Goal: Information Seeking & Learning: Learn about a topic

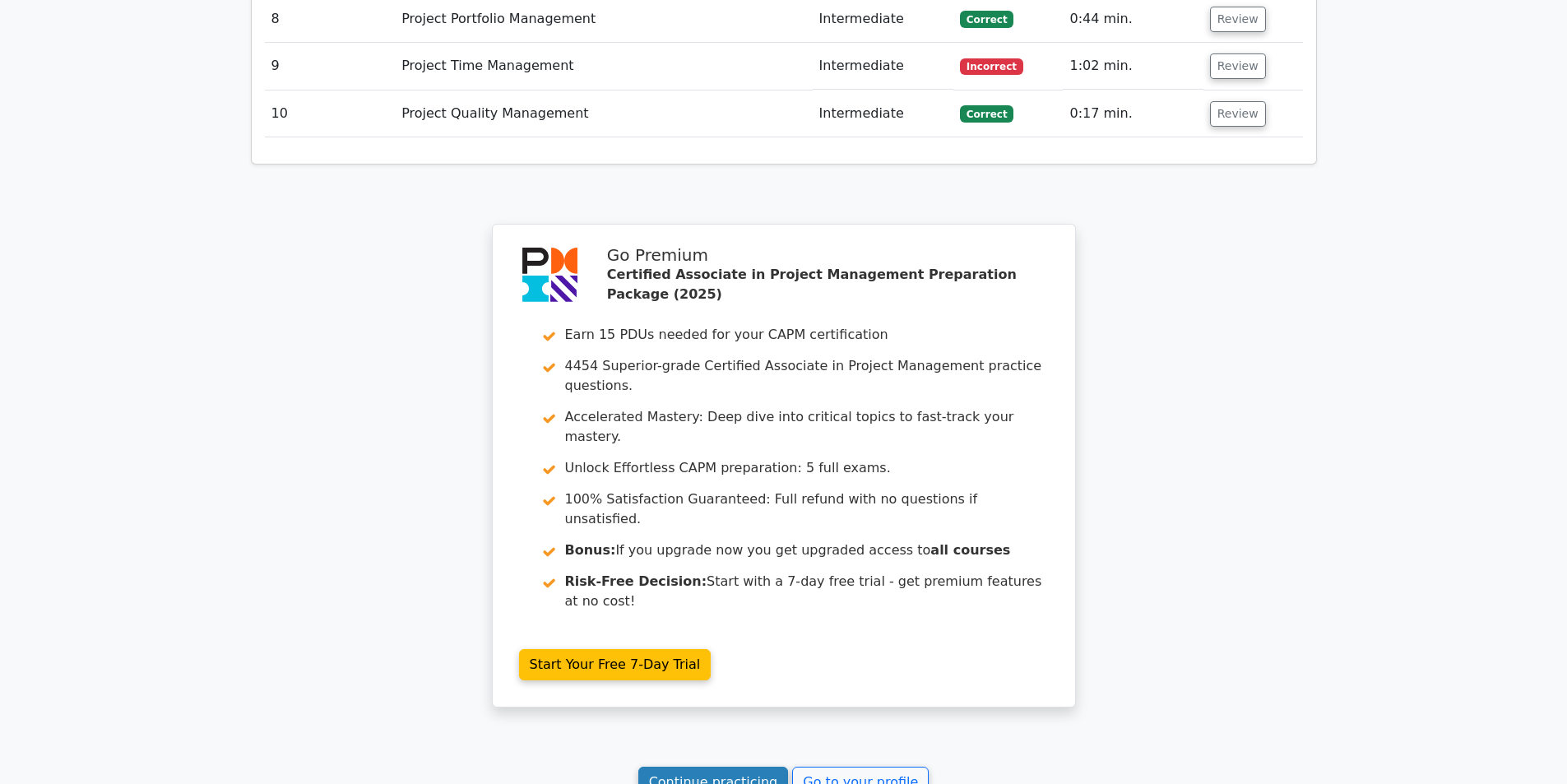
click at [748, 766] on link "Continue practicing" at bounding box center [713, 781] width 150 height 31
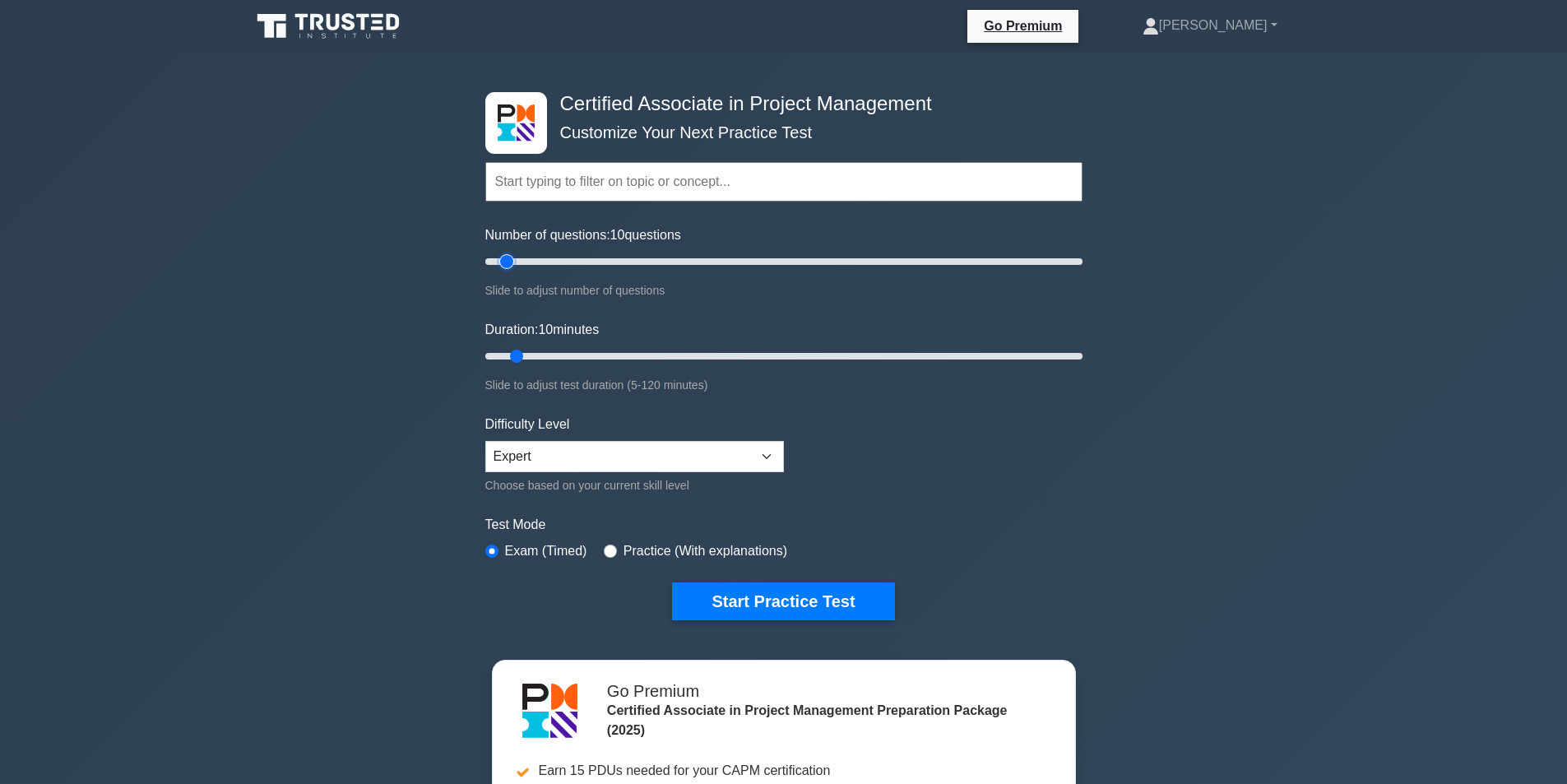
click at [511, 263] on input "Number of questions: 10 questions" at bounding box center [784, 261] width 598 height 19
click at [521, 350] on input "Duration: 10 minutes" at bounding box center [784, 356] width 598 height 19
drag, startPoint x: 517, startPoint y: 356, endPoint x: 595, endPoint y: 355, distance: 78.0
type input "25"
click at [595, 355] on input "Duration: 25 minutes" at bounding box center [784, 356] width 598 height 19
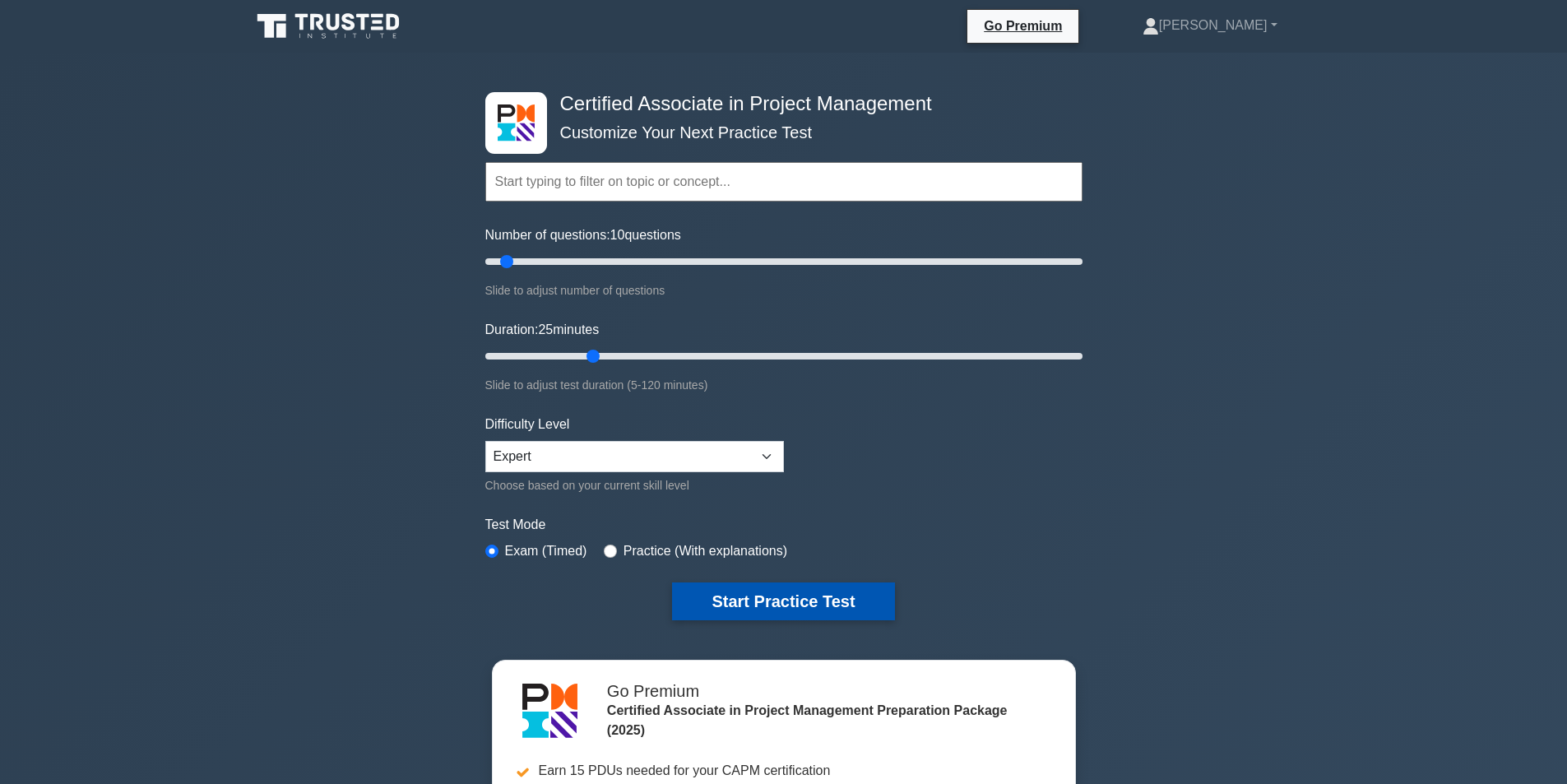
click at [744, 601] on button "Start Practice Test" at bounding box center [783, 601] width 222 height 38
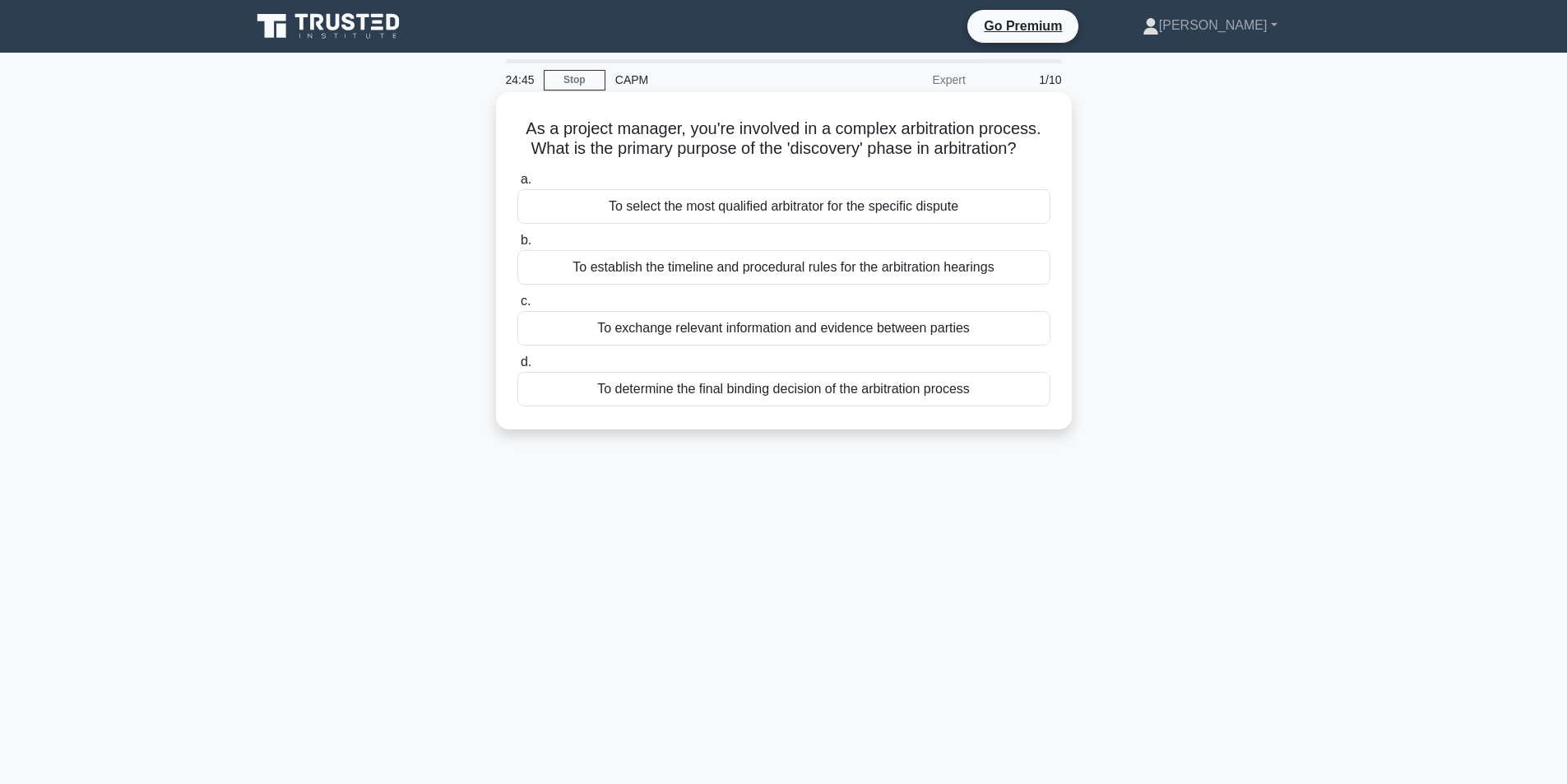
click at [779, 328] on div "To exchange relevant information and evidence between parties" at bounding box center [784, 328] width 533 height 35
click at [517, 307] on input "c. To exchange relevant information and evidence between parties" at bounding box center [517, 301] width 0 height 11
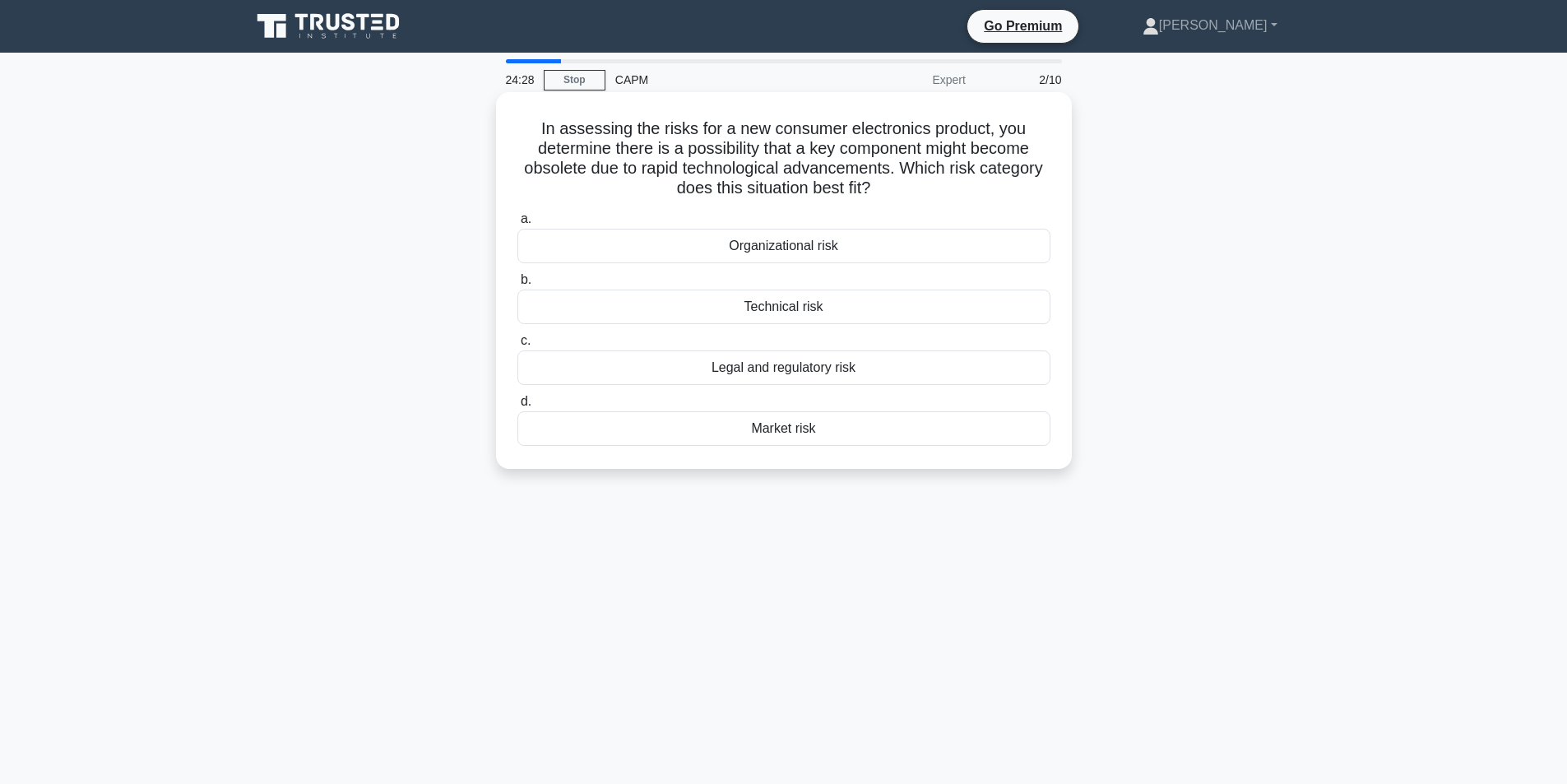
click at [781, 307] on div "Technical risk" at bounding box center [784, 307] width 533 height 35
click at [517, 286] on input "b. Technical risk" at bounding box center [517, 280] width 0 height 11
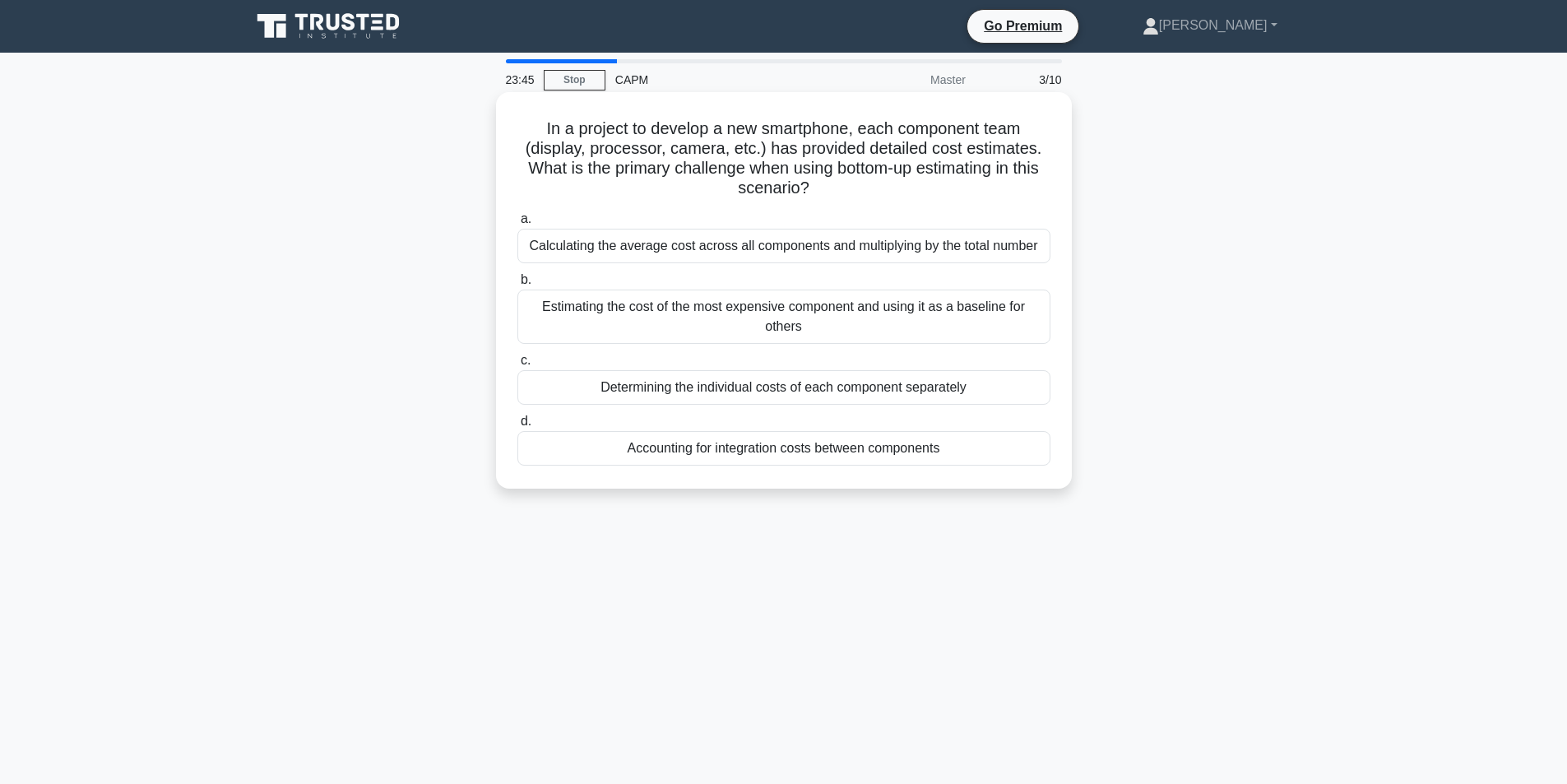
click at [772, 448] on div "Accounting for integration costs between components" at bounding box center [784, 448] width 533 height 35
click at [517, 427] on input "d. Accounting for integration costs between components" at bounding box center [517, 421] width 0 height 11
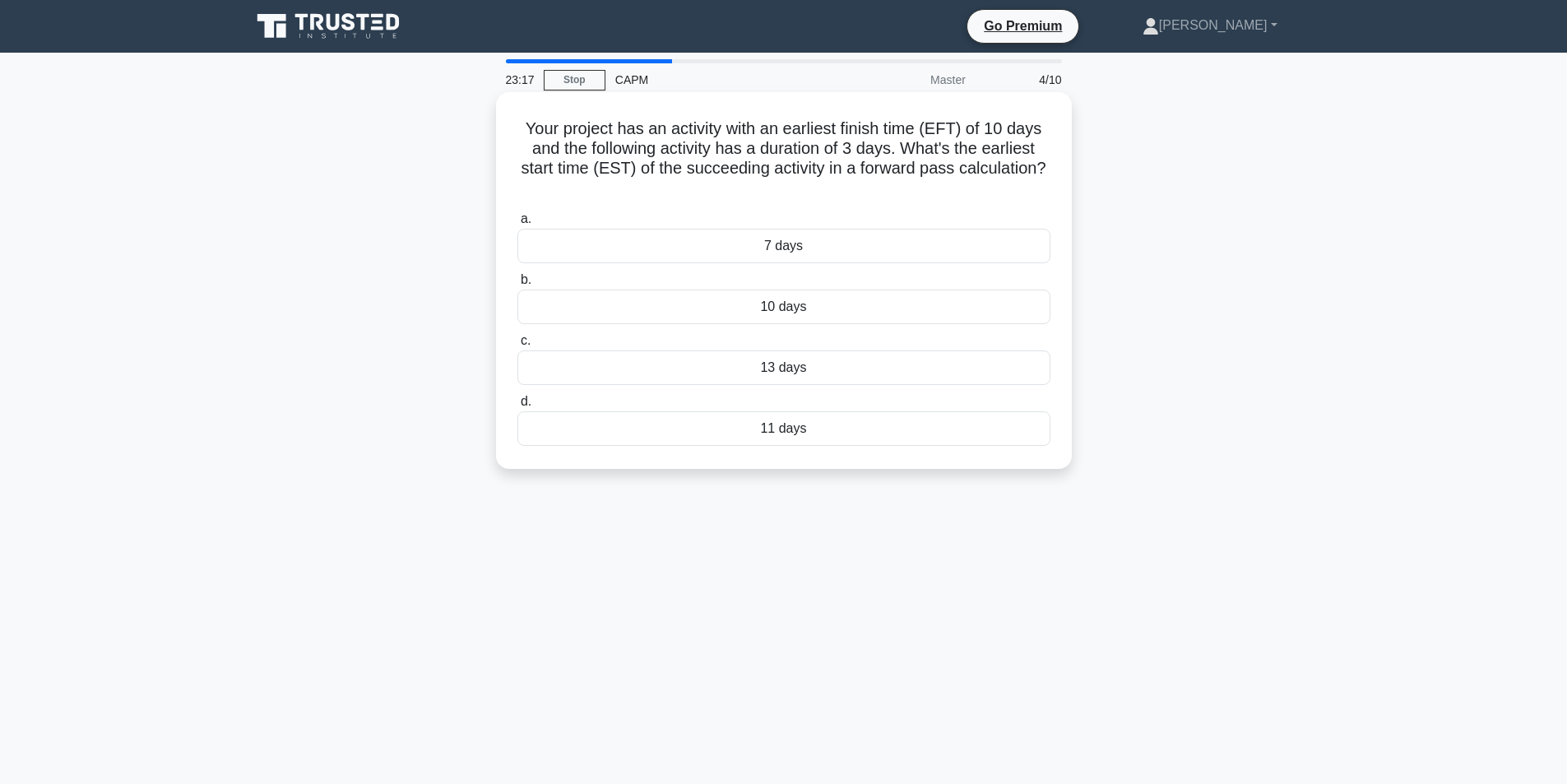
click at [782, 430] on div "11 days" at bounding box center [784, 428] width 533 height 35
click at [517, 407] on input "d. 11 days" at bounding box center [517, 401] width 0 height 11
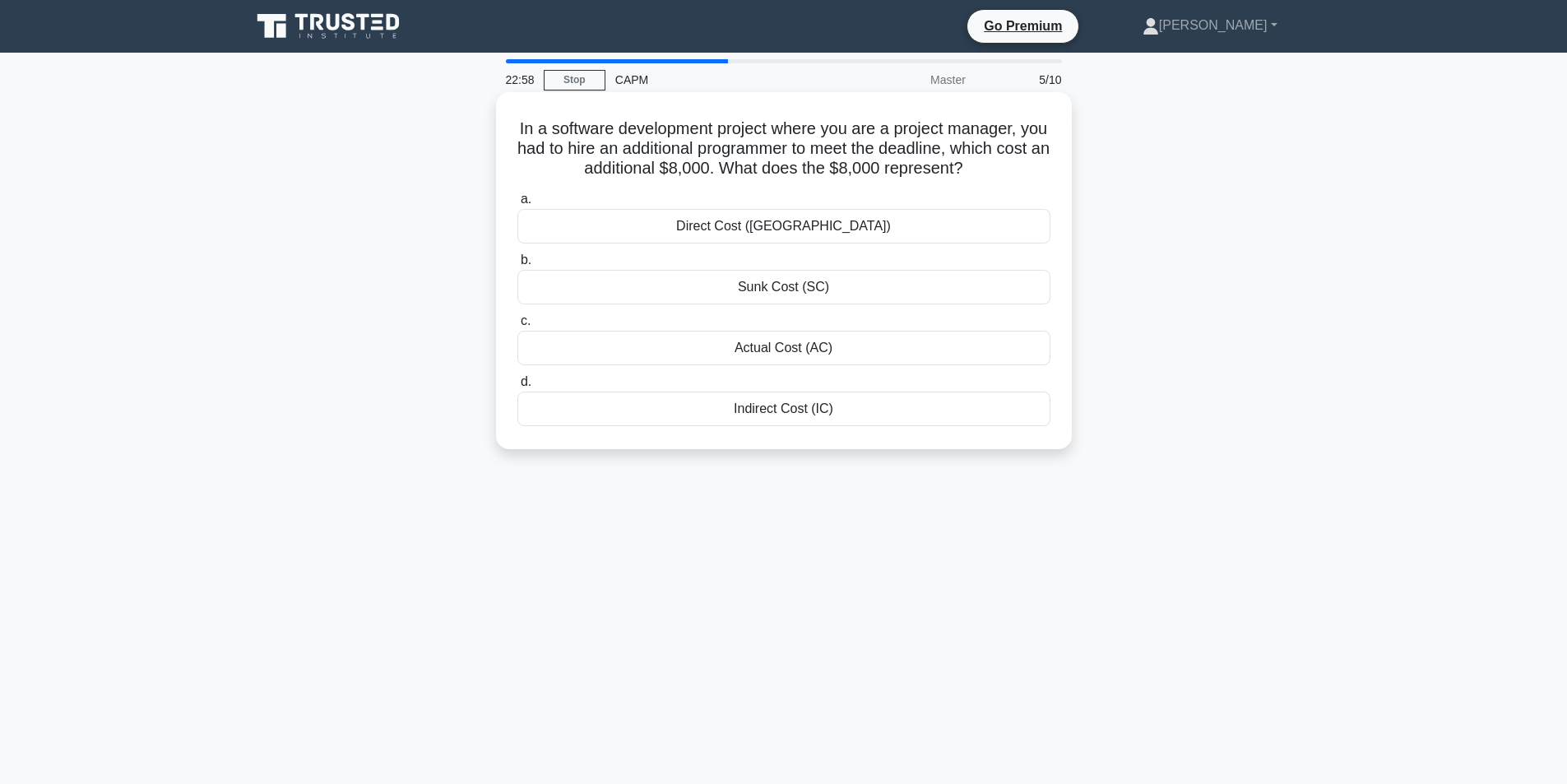
click at [810, 230] on div "Direct Cost ([GEOGRAPHIC_DATA])" at bounding box center [784, 226] width 533 height 35
click at [517, 204] on input "a. Direct Cost (DC)" at bounding box center [517, 199] width 0 height 11
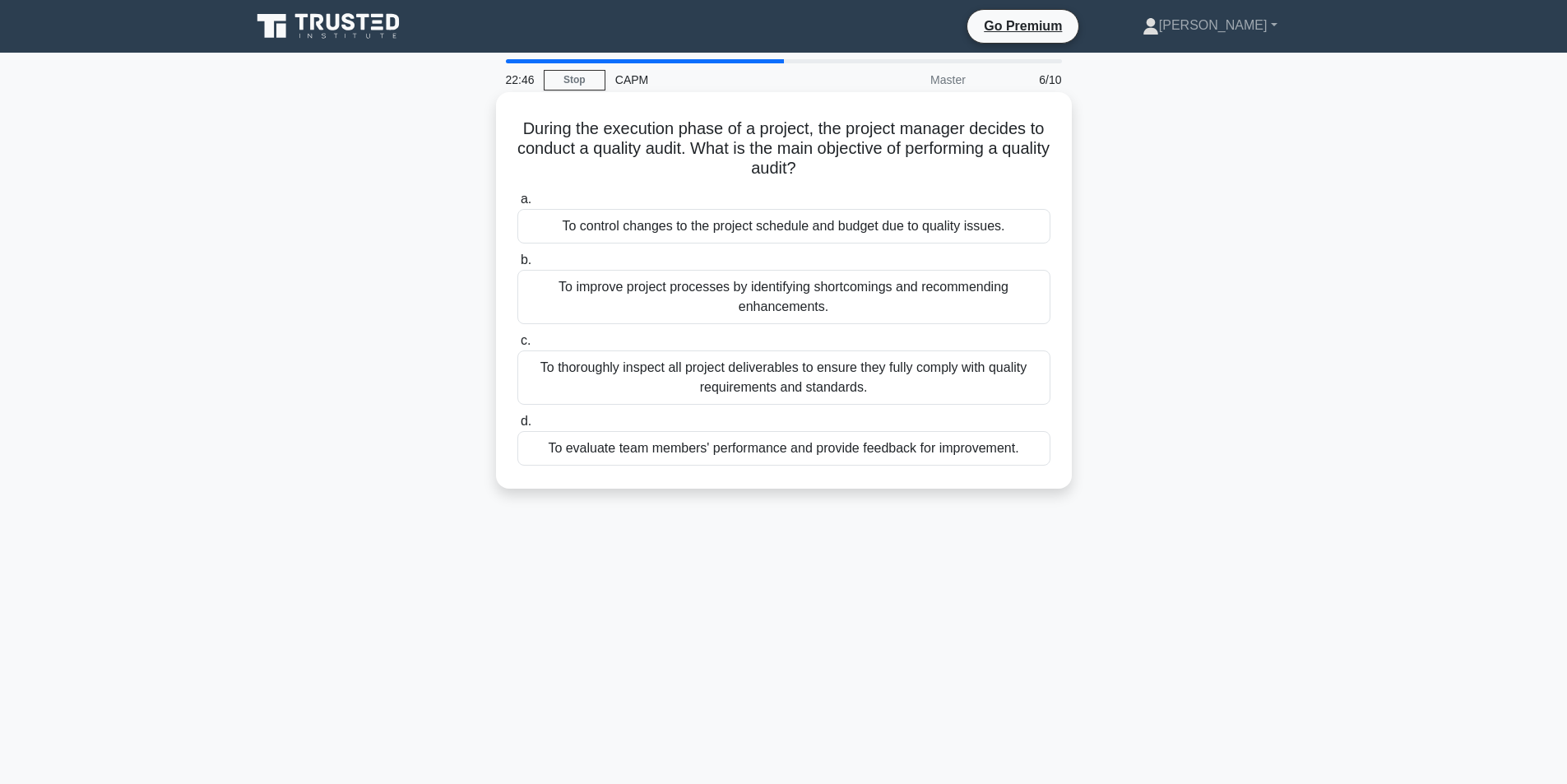
click at [780, 376] on div "To thoroughly inspect all project deliverables to ensure they fully comply with…" at bounding box center [784, 378] width 533 height 54
click at [517, 346] on input "c. To thoroughly inspect all project deliverables to ensure they fully comply w…" at bounding box center [517, 340] width 0 height 11
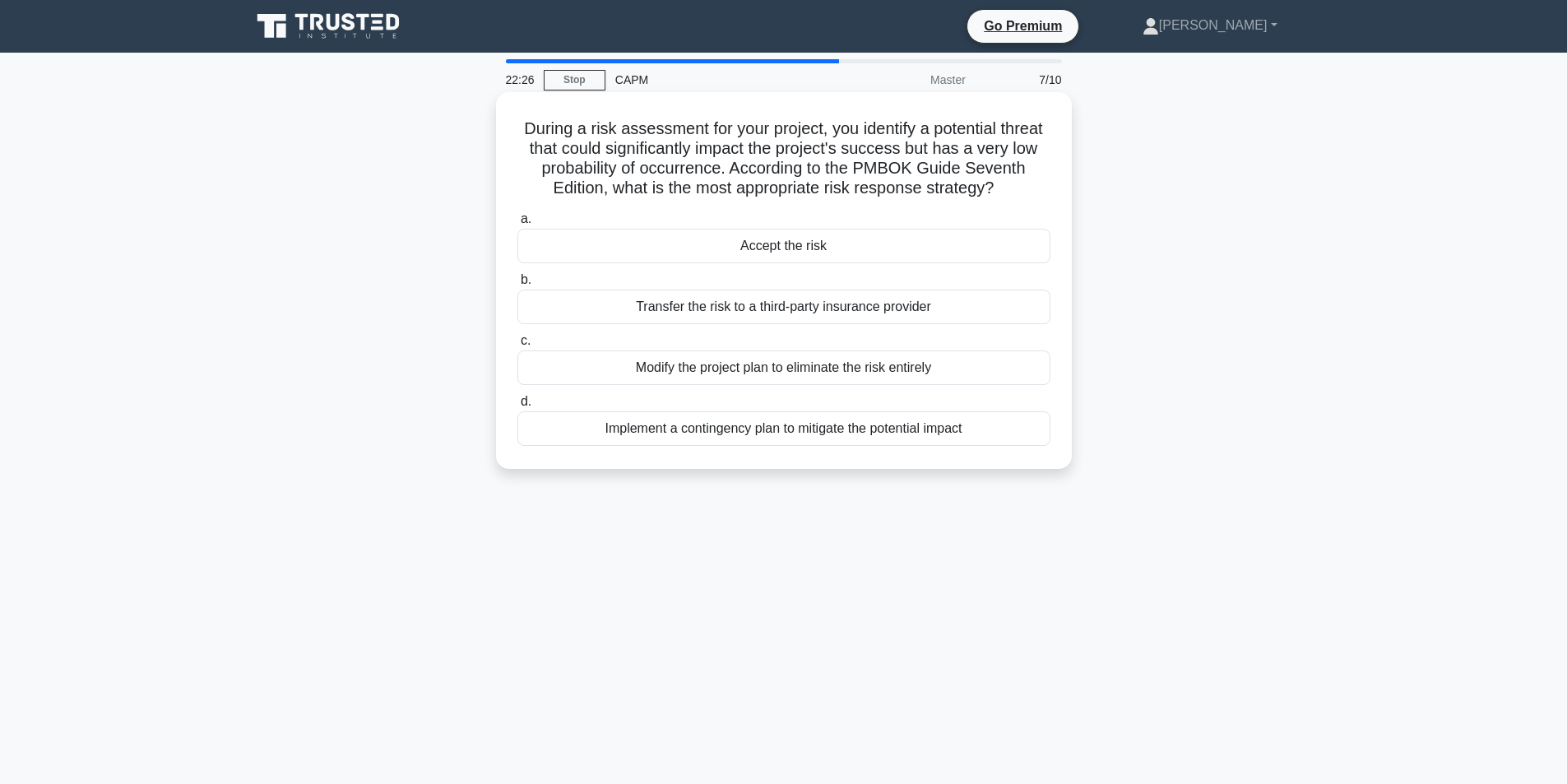
click at [777, 446] on div "Implement a contingency plan to mitigate the potential impact" at bounding box center [784, 428] width 533 height 35
click at [517, 407] on input "d. Implement a contingency plan to mitigate the potential impact" at bounding box center [517, 401] width 0 height 11
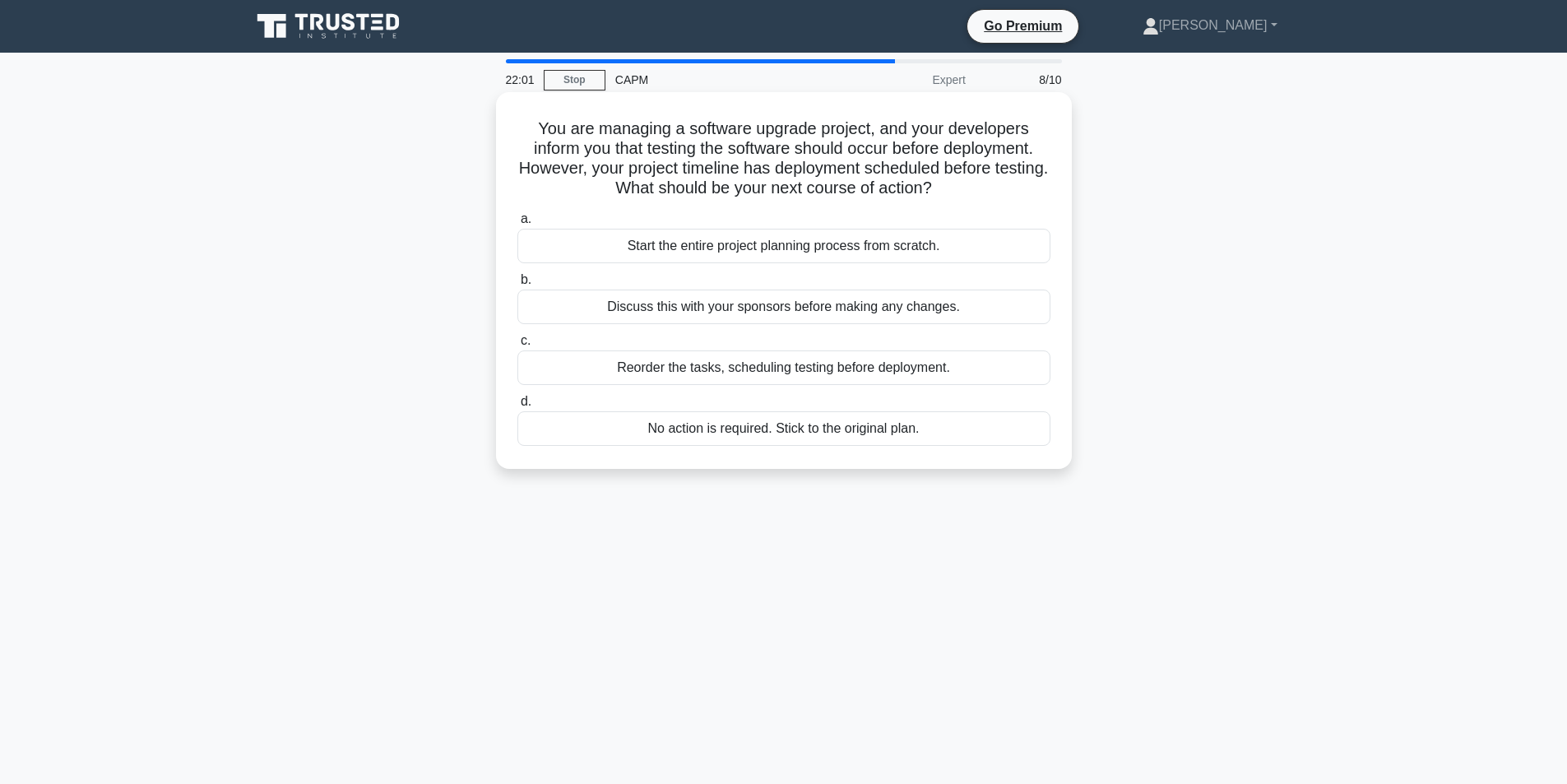
click at [766, 369] on div "Reorder the tasks, scheduling testing before deployment." at bounding box center [784, 368] width 533 height 35
click at [517, 346] on input "c. Reorder the tasks, scheduling testing before deployment." at bounding box center [517, 340] width 0 height 11
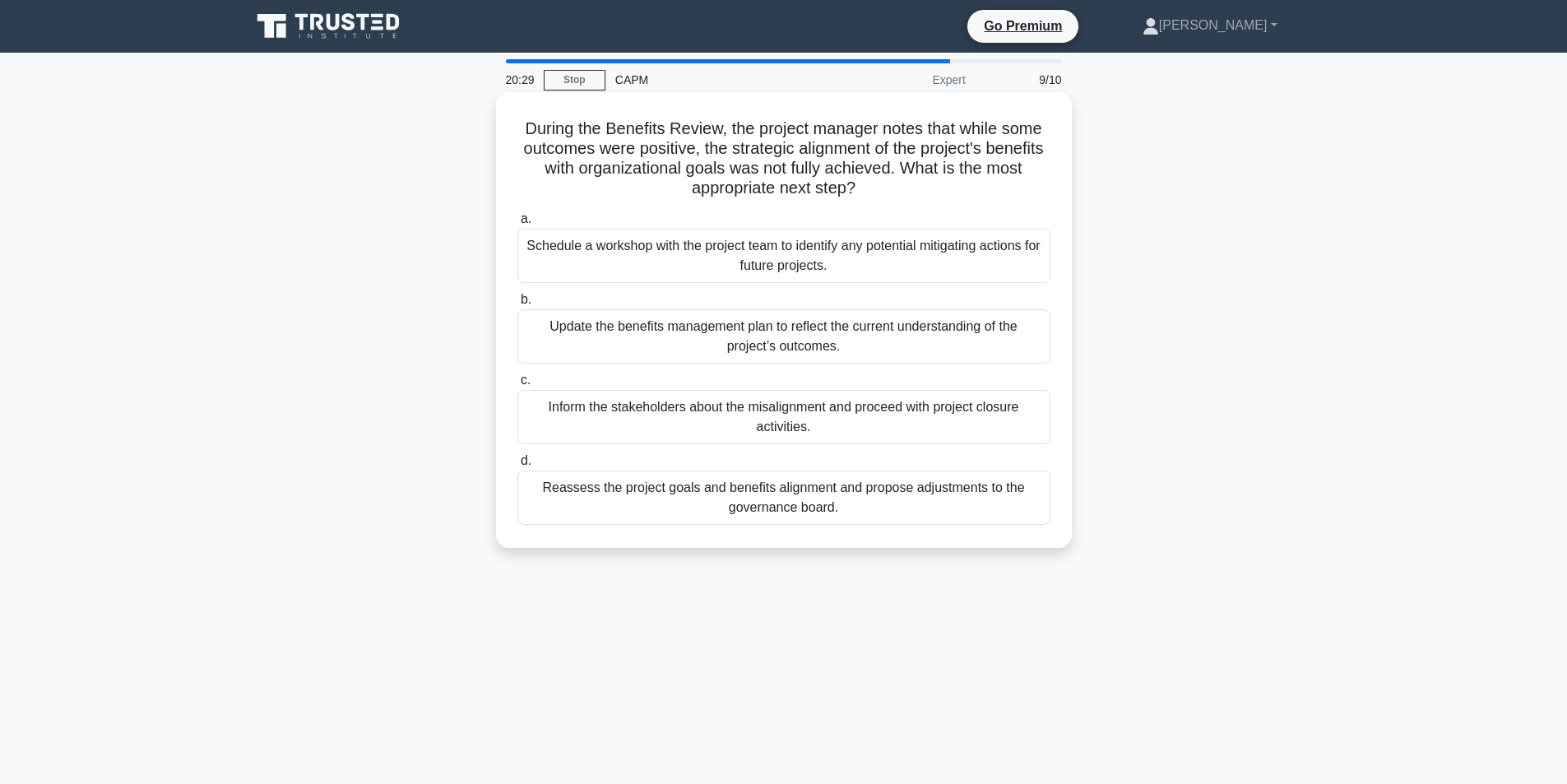
click at [789, 504] on div "Reassess the project goals and benefits alignment and propose adjustments to th…" at bounding box center [784, 498] width 533 height 54
click at [517, 466] on input "d. Reassess the project goals and benefits alignment and propose adjustments to…" at bounding box center [517, 460] width 0 height 11
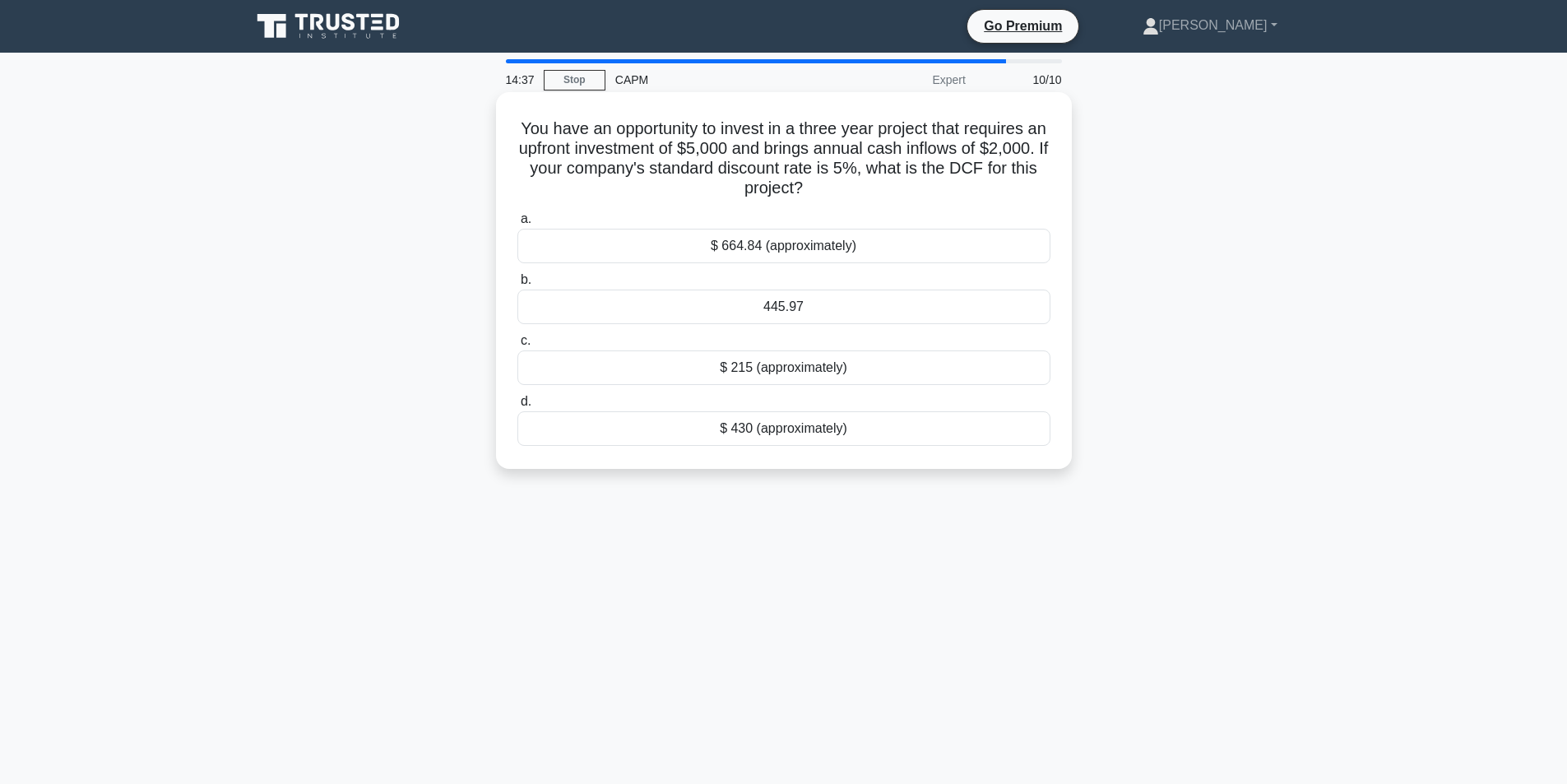
click at [755, 431] on div "$ 430 (approximately)" at bounding box center [784, 428] width 533 height 35
click at [517, 407] on input "d. $ 430 (approximately)" at bounding box center [517, 401] width 0 height 11
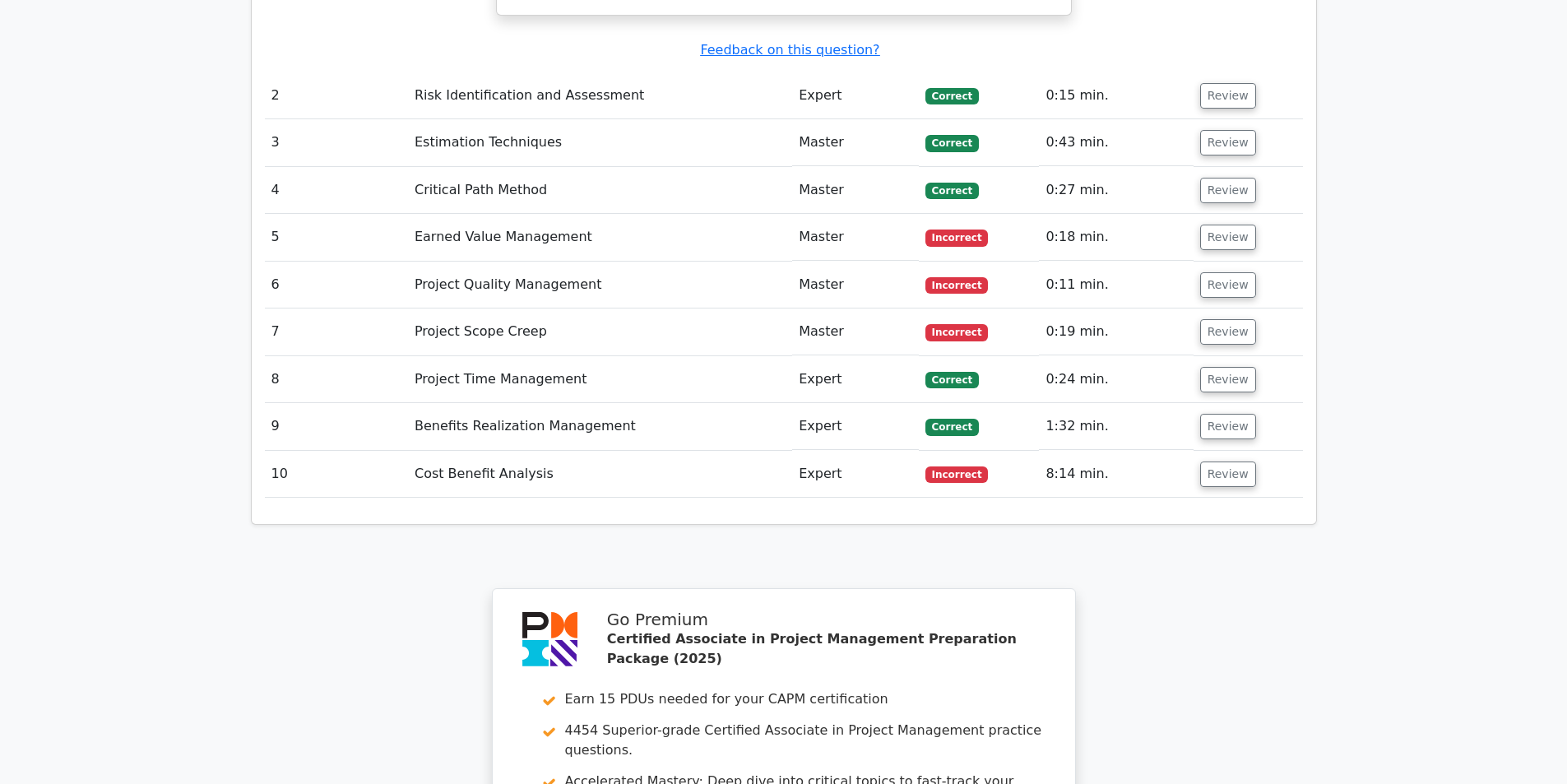
scroll to position [2467, 0]
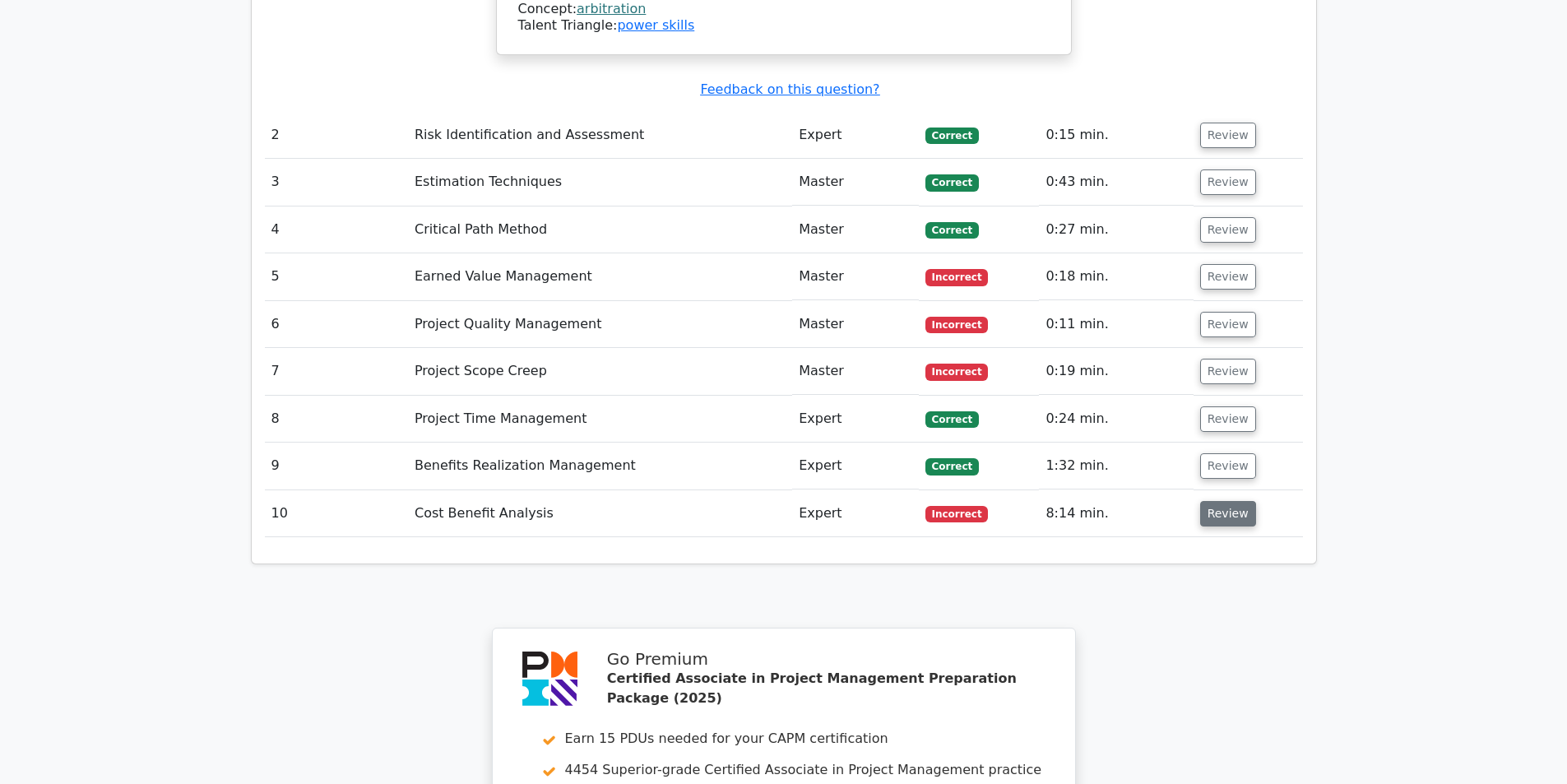
click at [1227, 501] on button "Review" at bounding box center [1228, 514] width 56 height 25
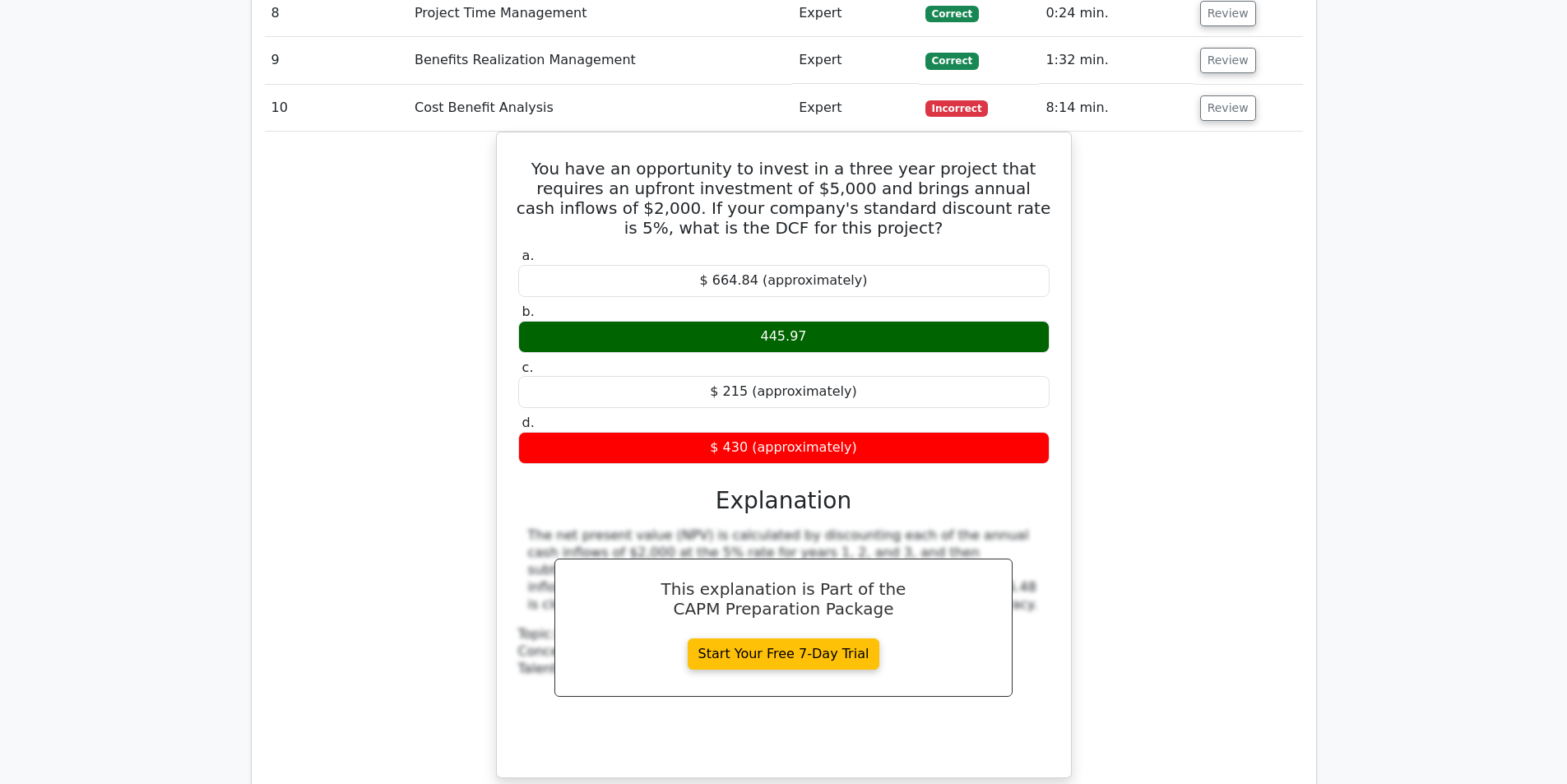
scroll to position [2878, 0]
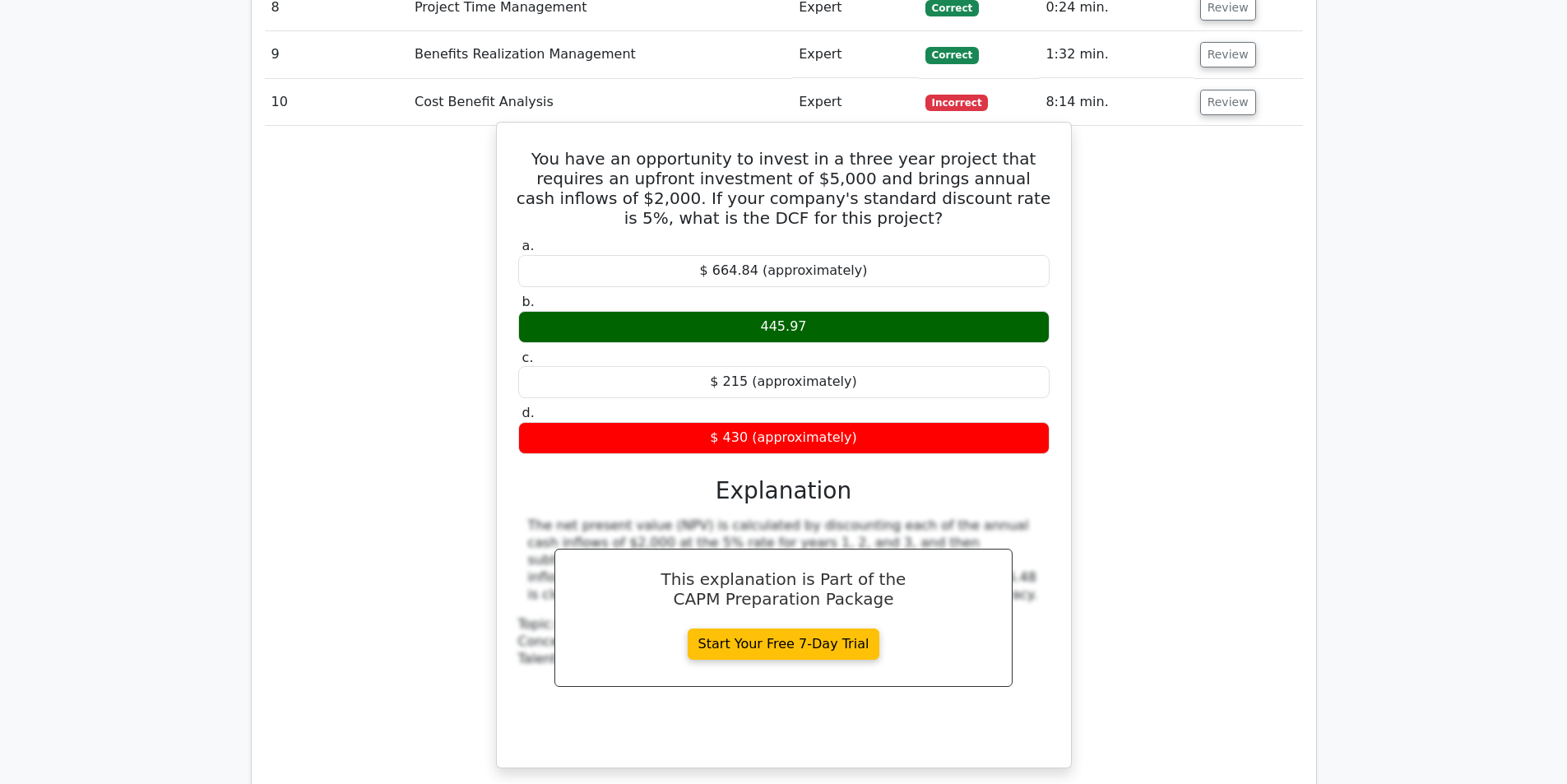
drag, startPoint x: 522, startPoint y: 384, endPoint x: 549, endPoint y: 527, distance: 145.5
click at [549, 527] on div "The net present value (NPV) is calculated by discounting each of the annual cas…" at bounding box center [784, 632] width 532 height 231
click at [528, 517] on div "The net present value (NPV) is calculated by discounting each of the annual cas…" at bounding box center [784, 559] width 511 height 85
drag, startPoint x: 527, startPoint y: 384, endPoint x: 550, endPoint y: 531, distance: 148.8
click at [550, 531] on div "The net present value (NPV) is calculated by discounting each of the annual cas…" at bounding box center [784, 632] width 532 height 231
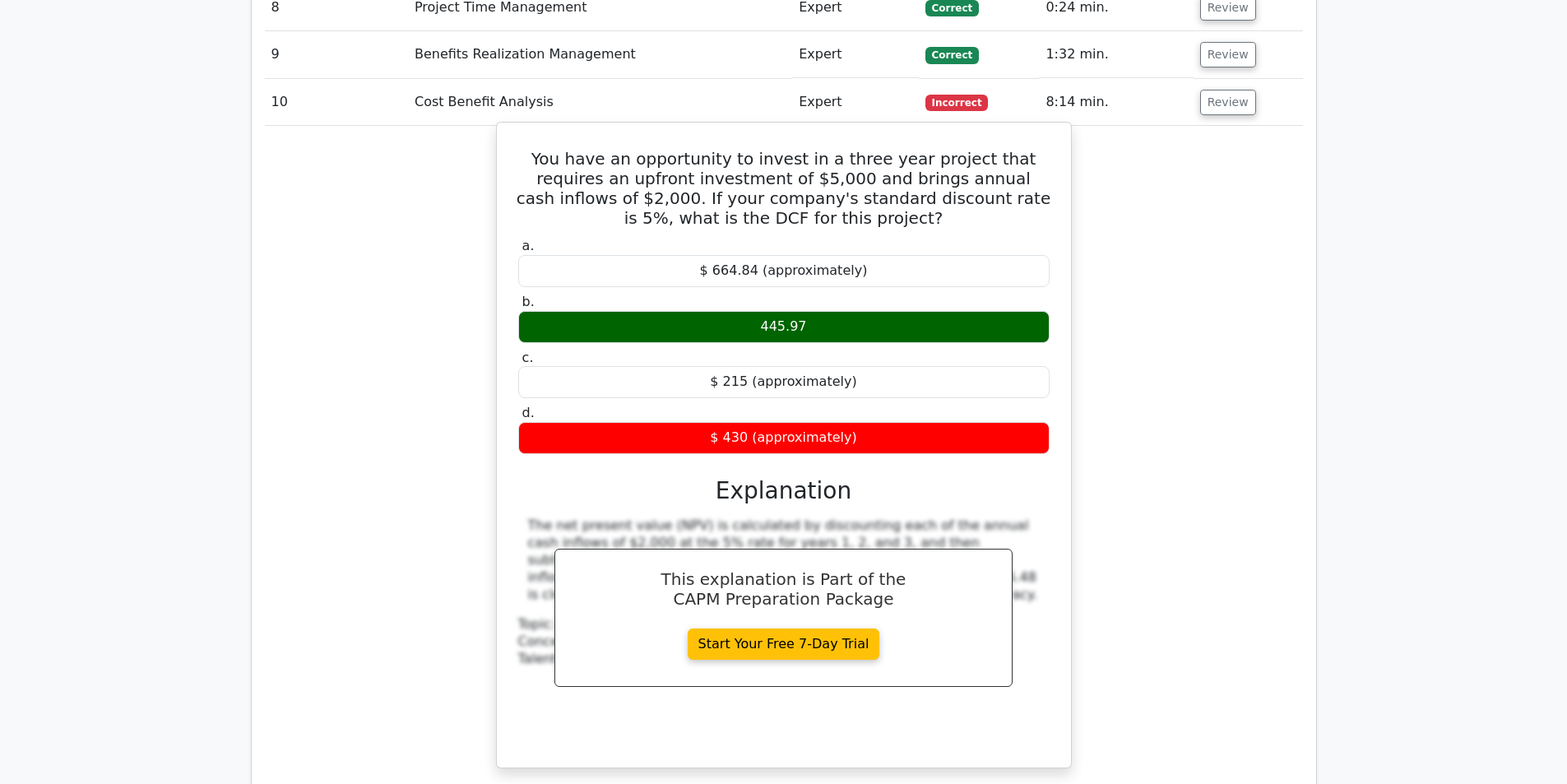
copy div "The net present value (NPV) is calculated by discounting each of the annual cas…"
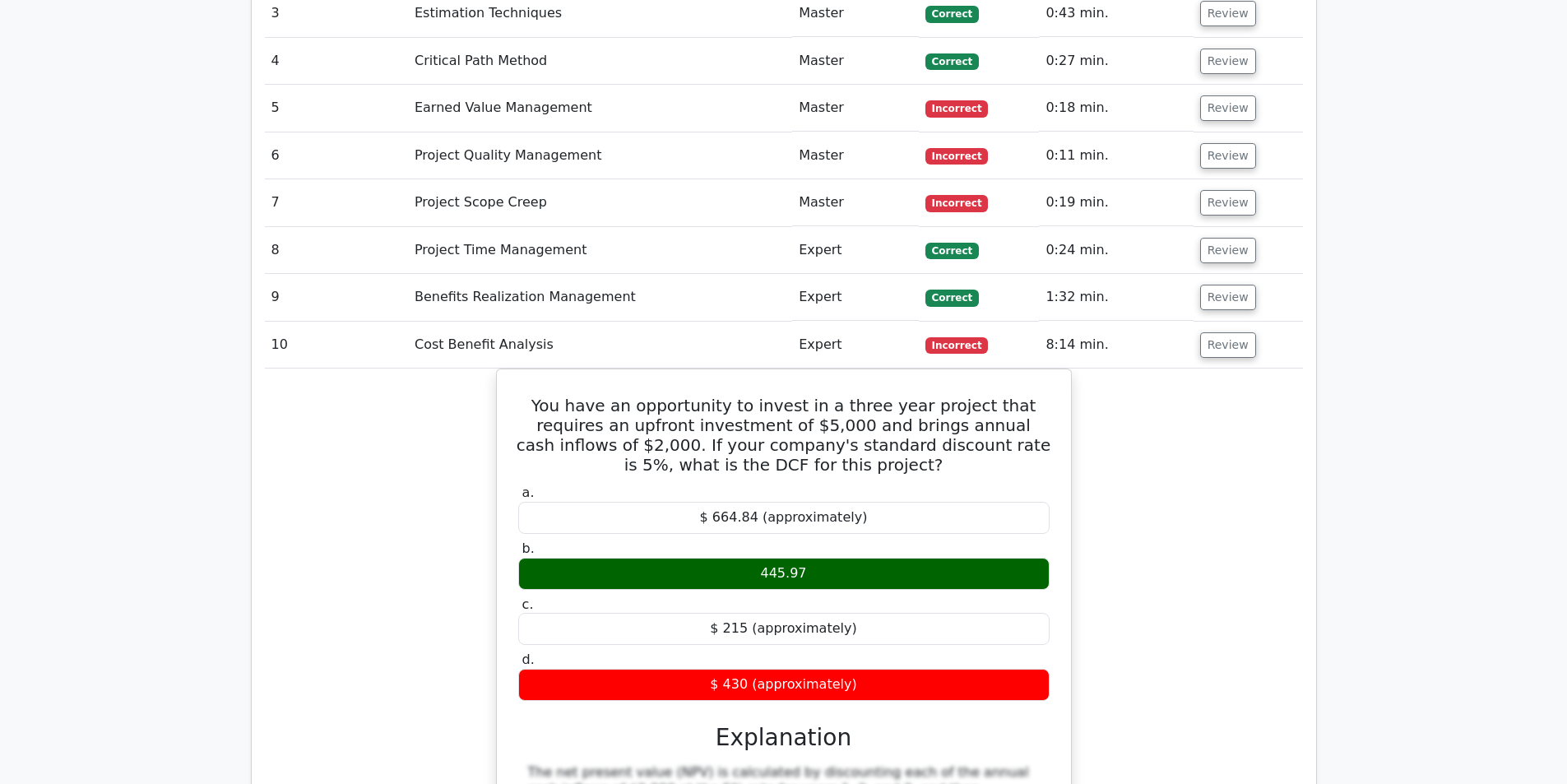
scroll to position [2467, 0]
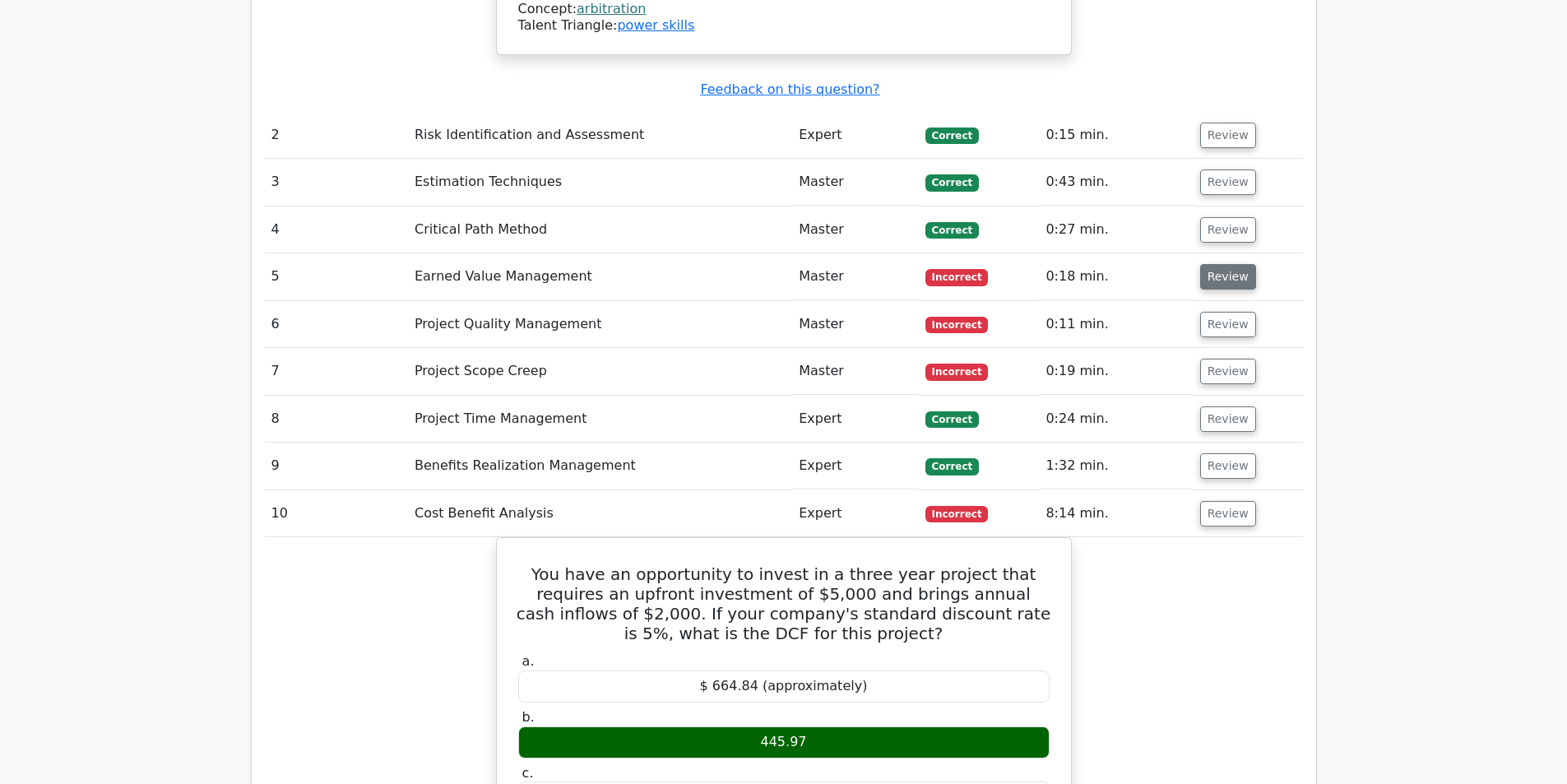
click at [1209, 264] on button "Review" at bounding box center [1228, 276] width 56 height 25
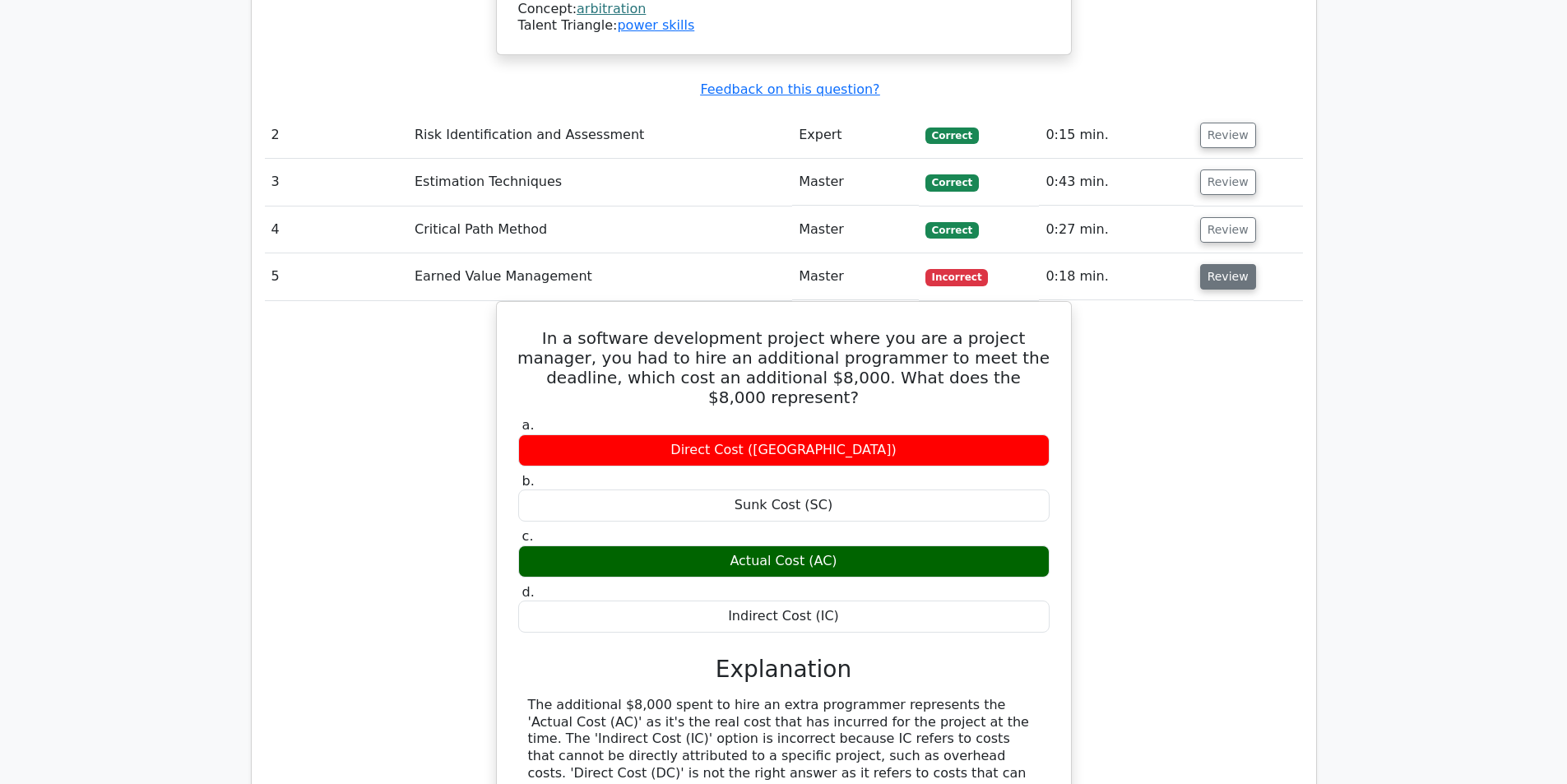
click at [1209, 264] on button "Review" at bounding box center [1228, 276] width 56 height 25
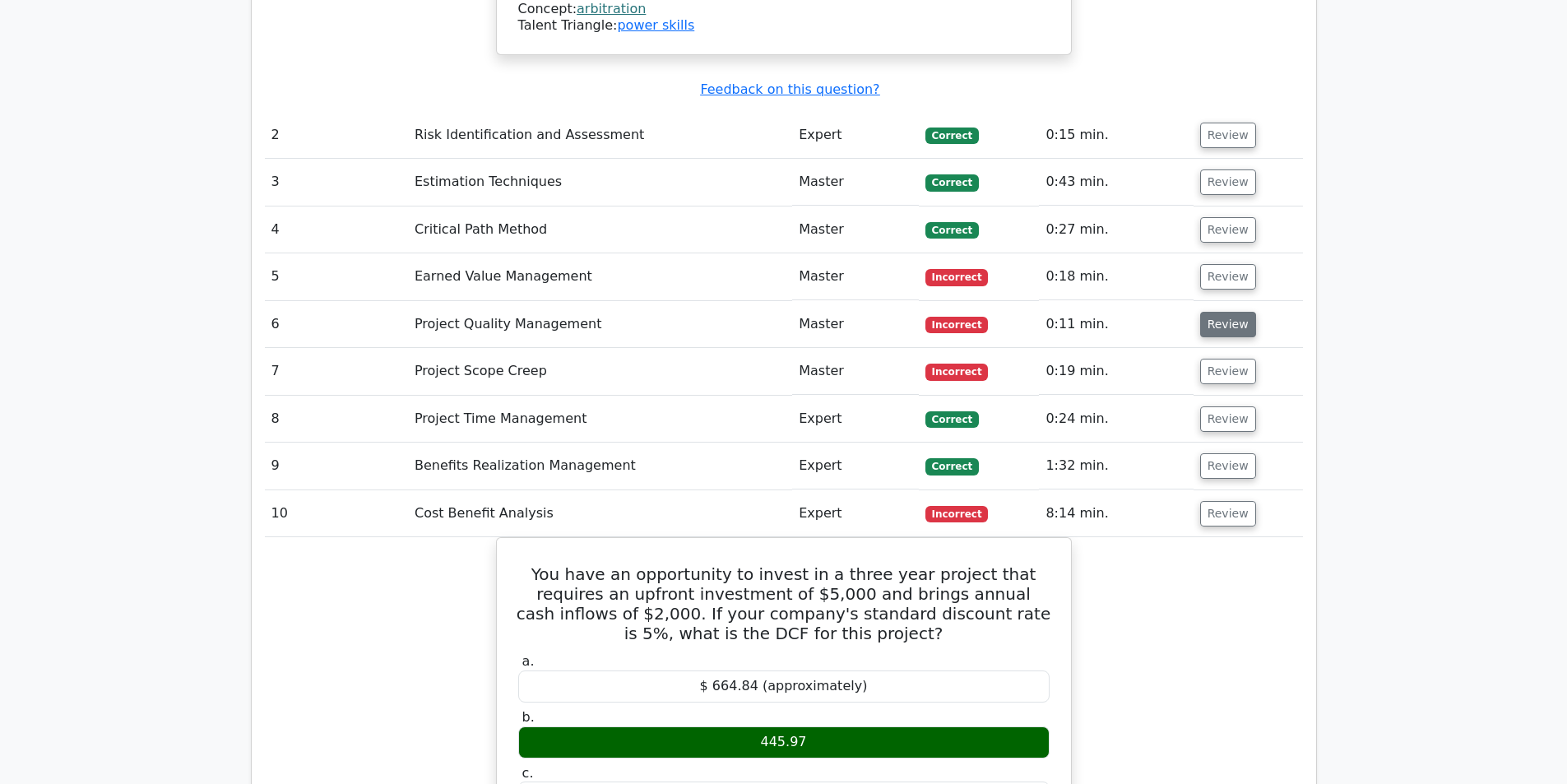
click at [1217, 312] on button "Review" at bounding box center [1228, 324] width 56 height 25
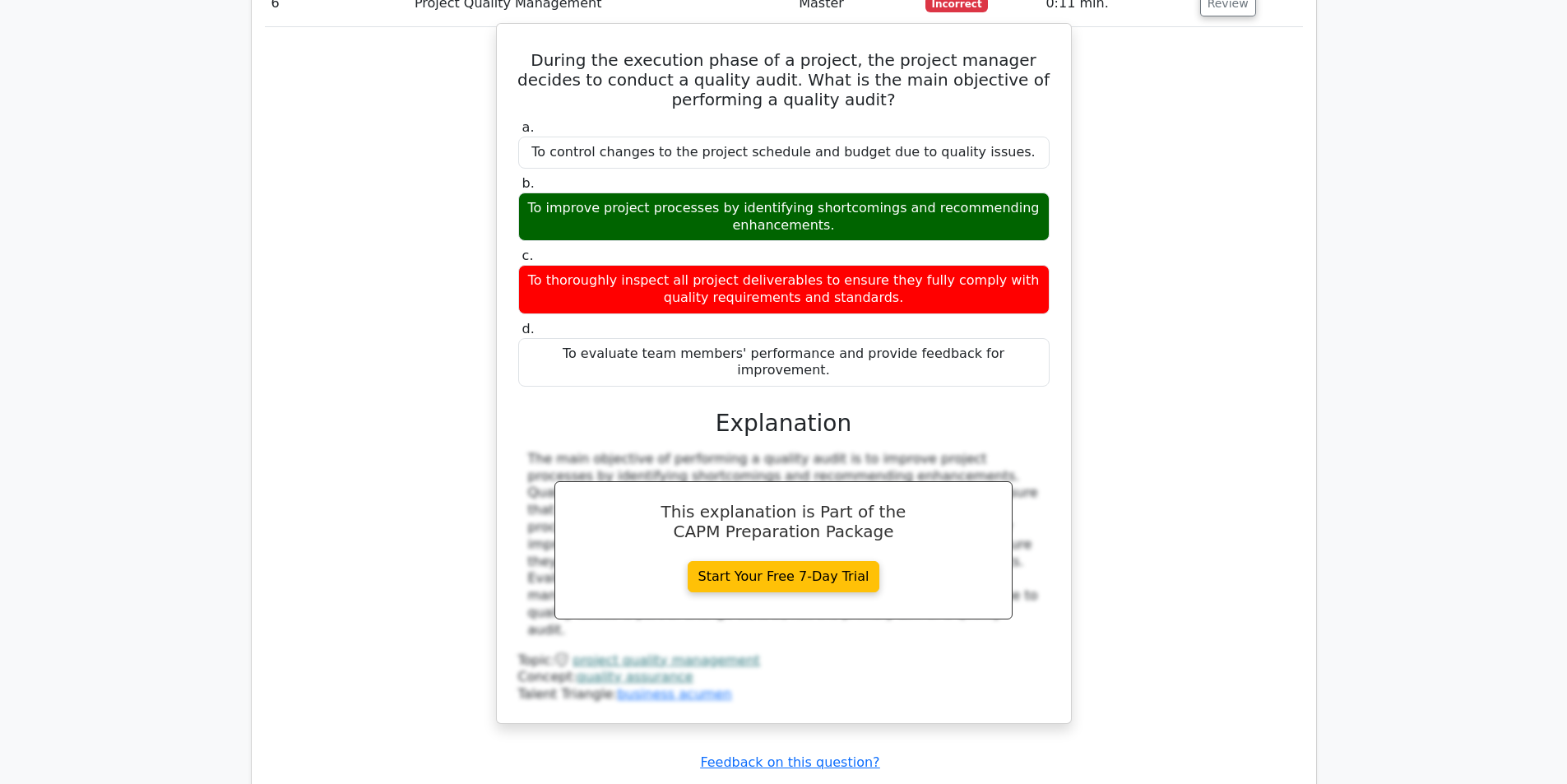
scroll to position [2796, 0]
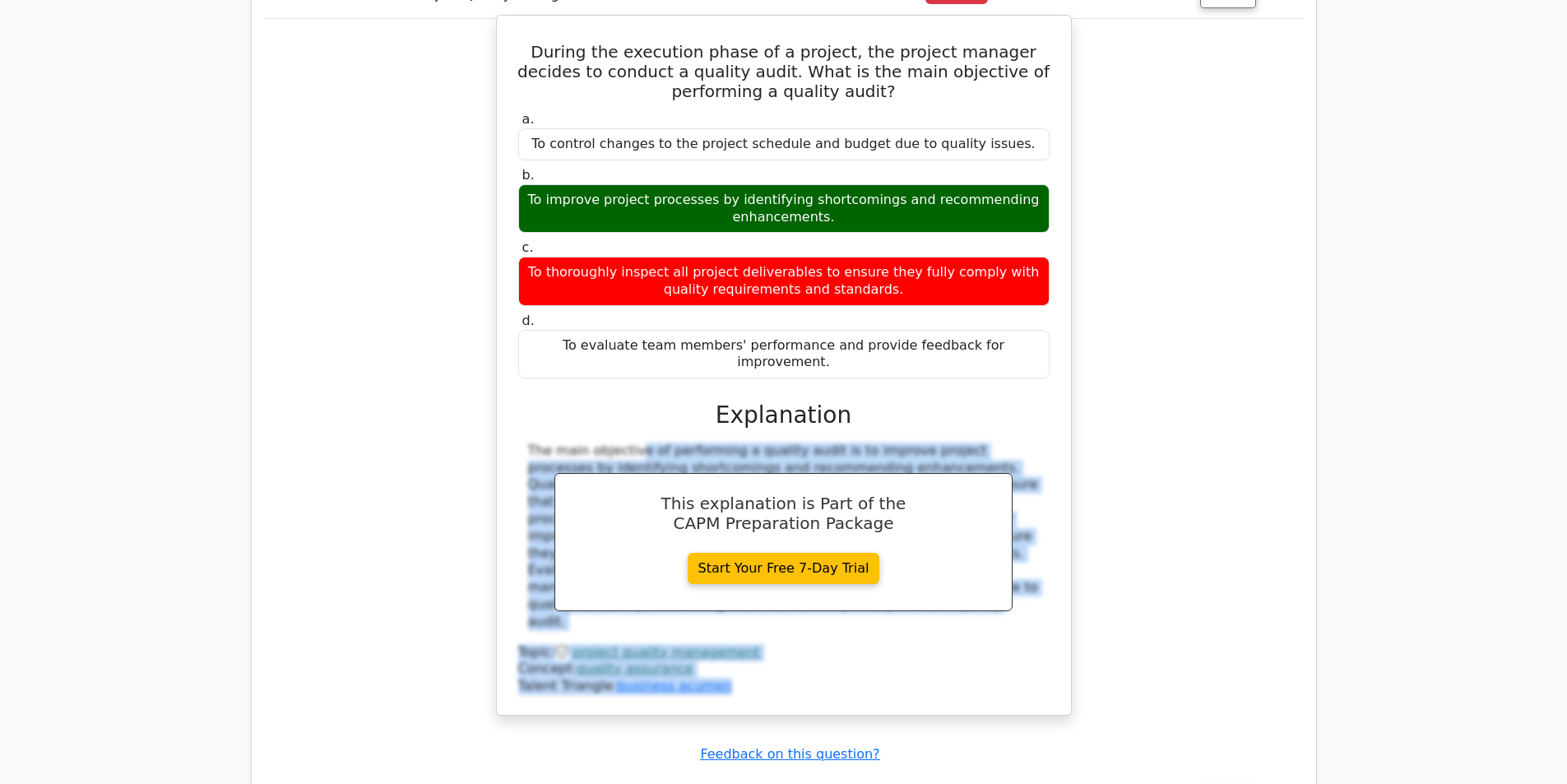
drag, startPoint x: 525, startPoint y: 293, endPoint x: 710, endPoint y: 523, distance: 295.2
click at [710, 523] on div "During the execution phase of a project, the project manager decides to conduct…" at bounding box center [784, 365] width 561 height 686
copy div "The main objective of performing a quality audit is to improve project processe…"
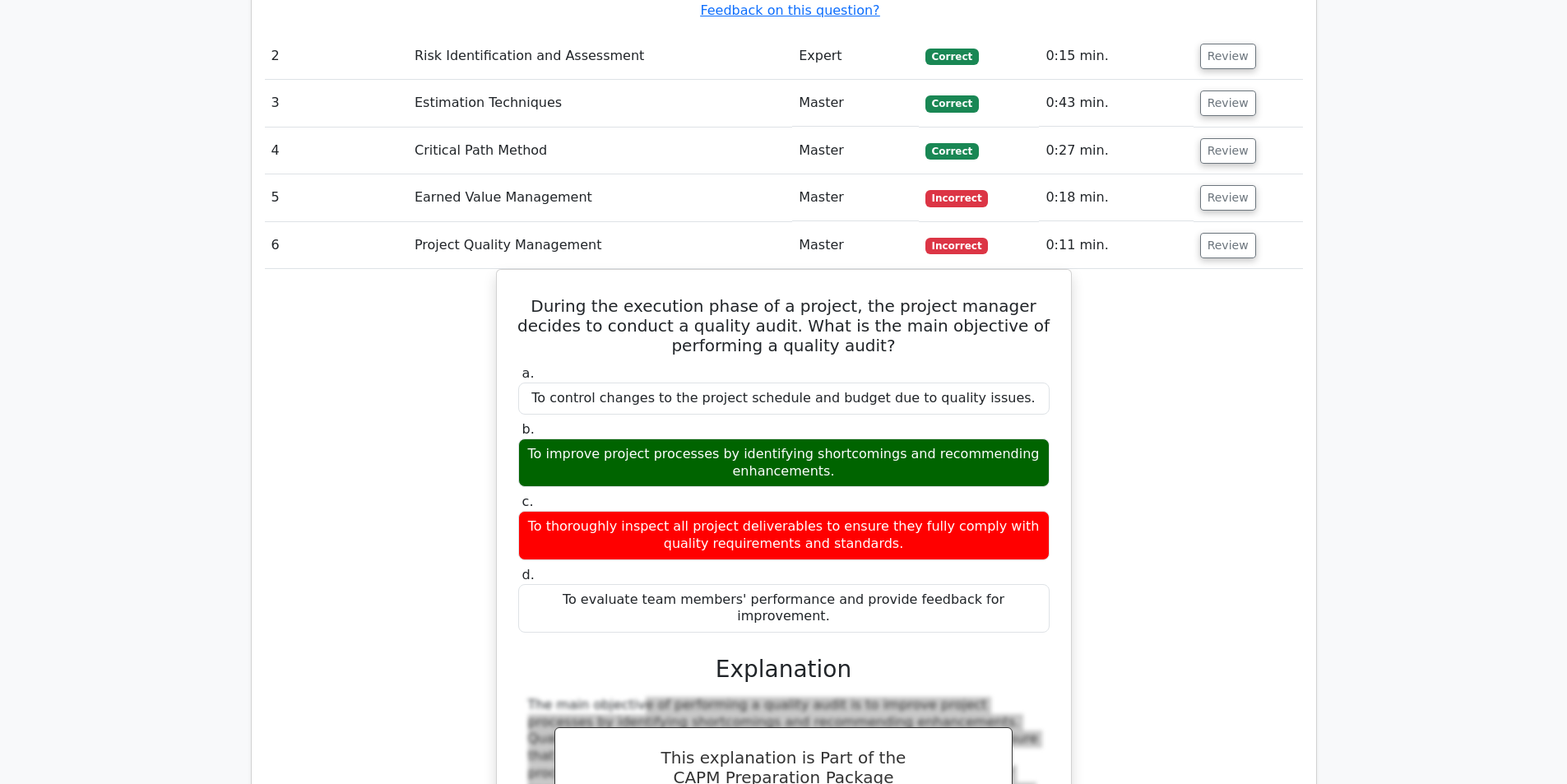
scroll to position [2467, 0]
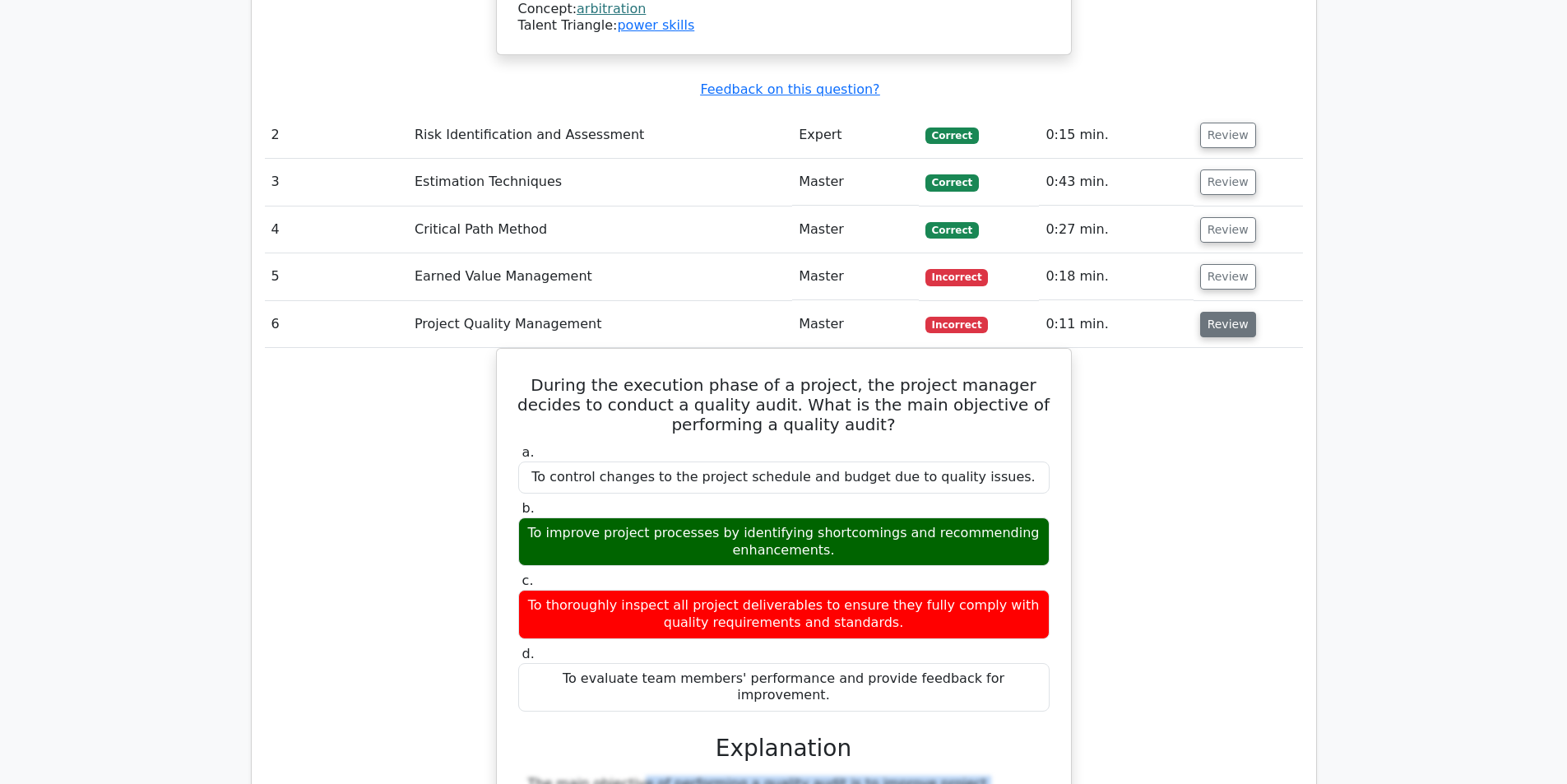
click at [1225, 312] on button "Review" at bounding box center [1228, 324] width 56 height 25
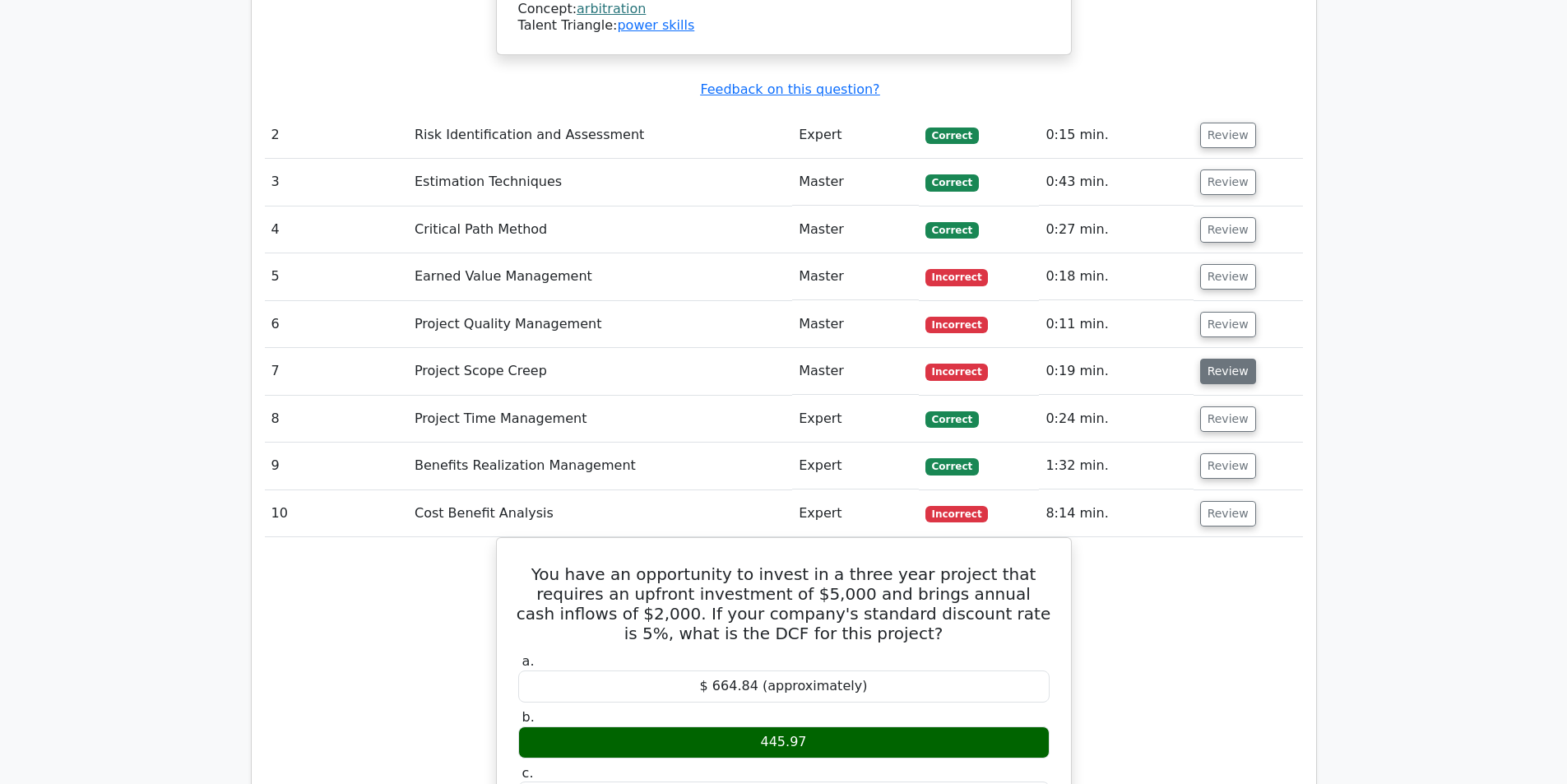
click at [1209, 358] on button "Review" at bounding box center [1228, 371] width 56 height 25
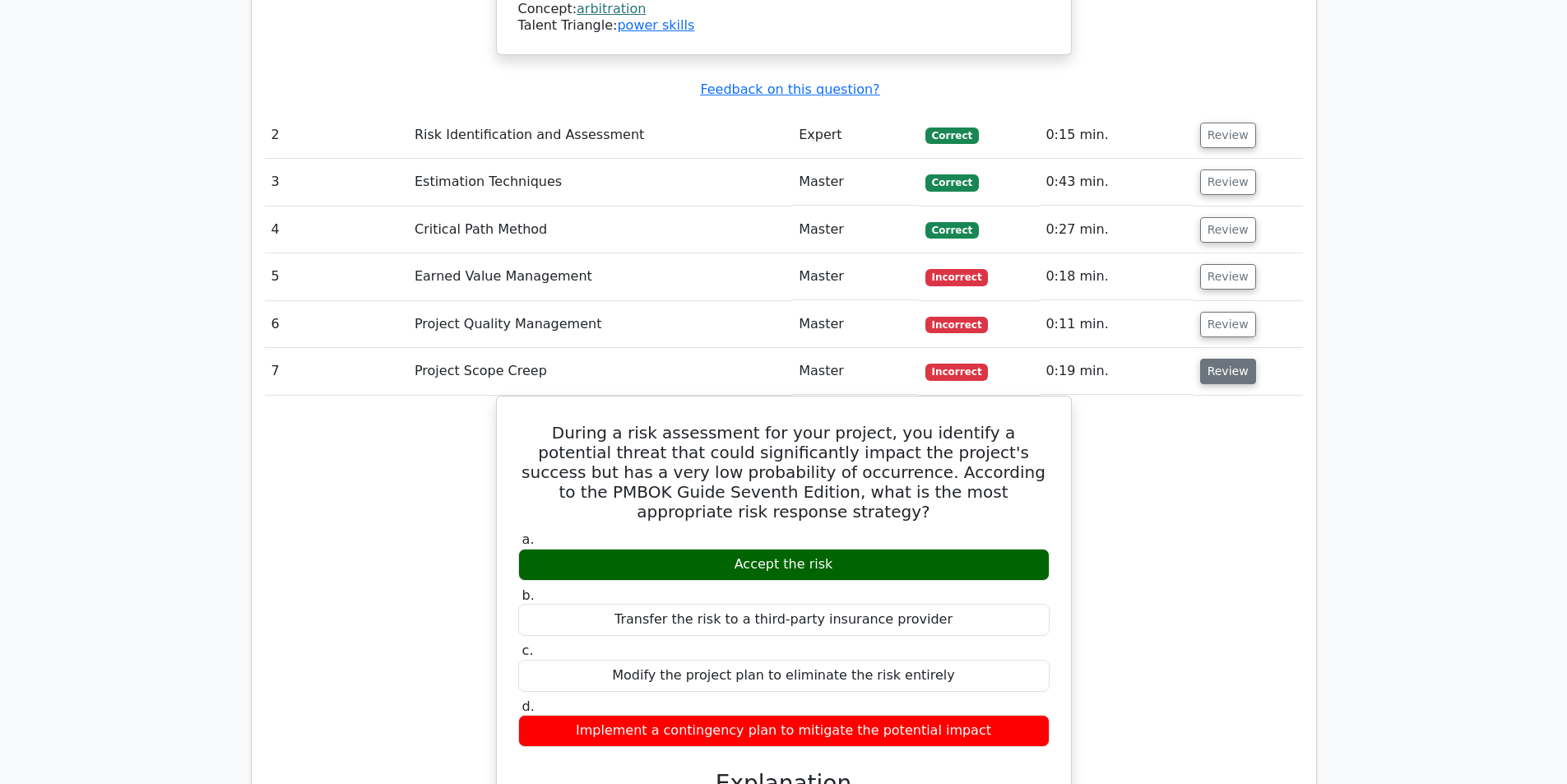
click at [1212, 358] on button "Review" at bounding box center [1228, 371] width 56 height 25
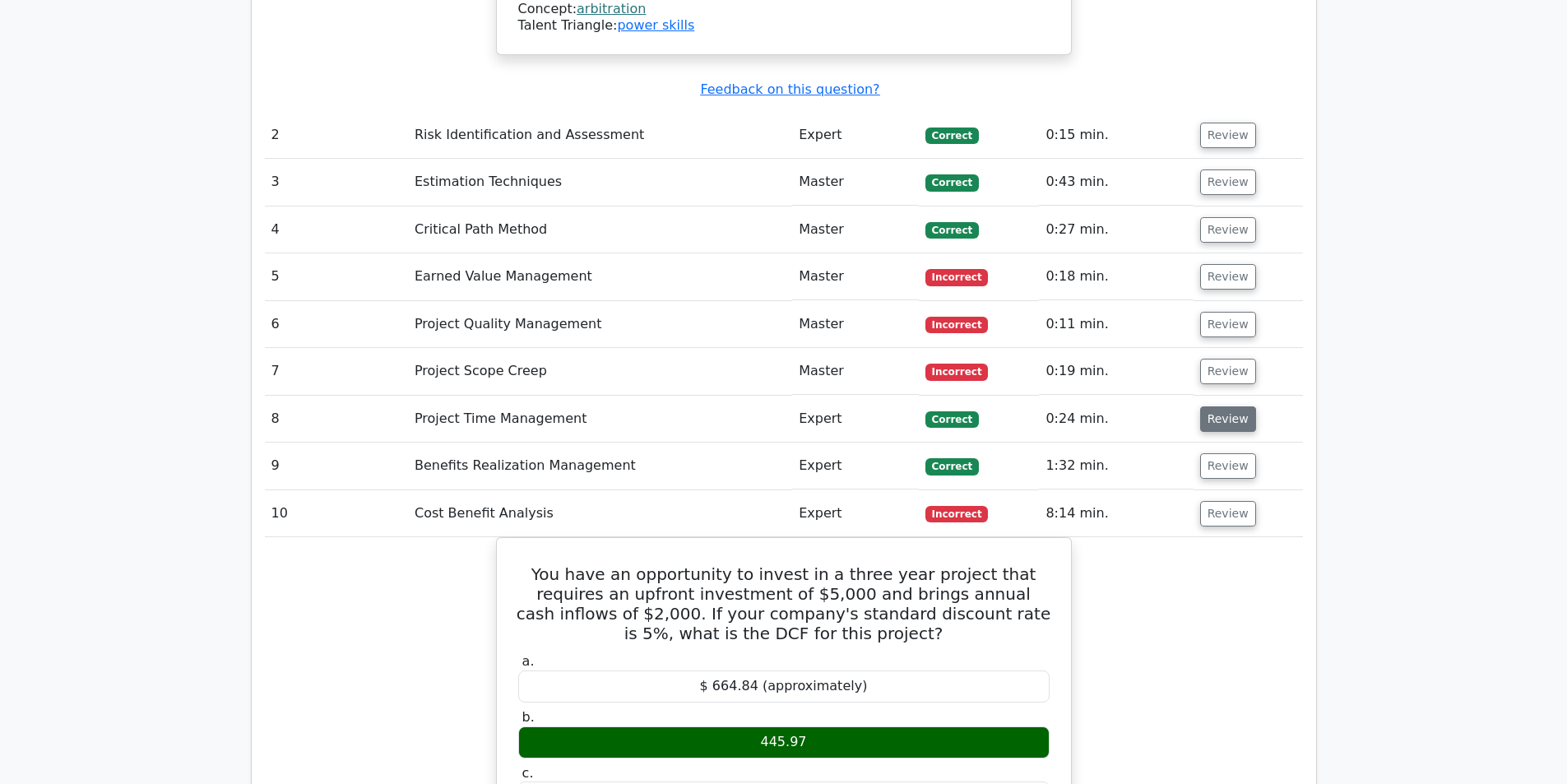
click at [1205, 406] on button "Review" at bounding box center [1228, 419] width 56 height 25
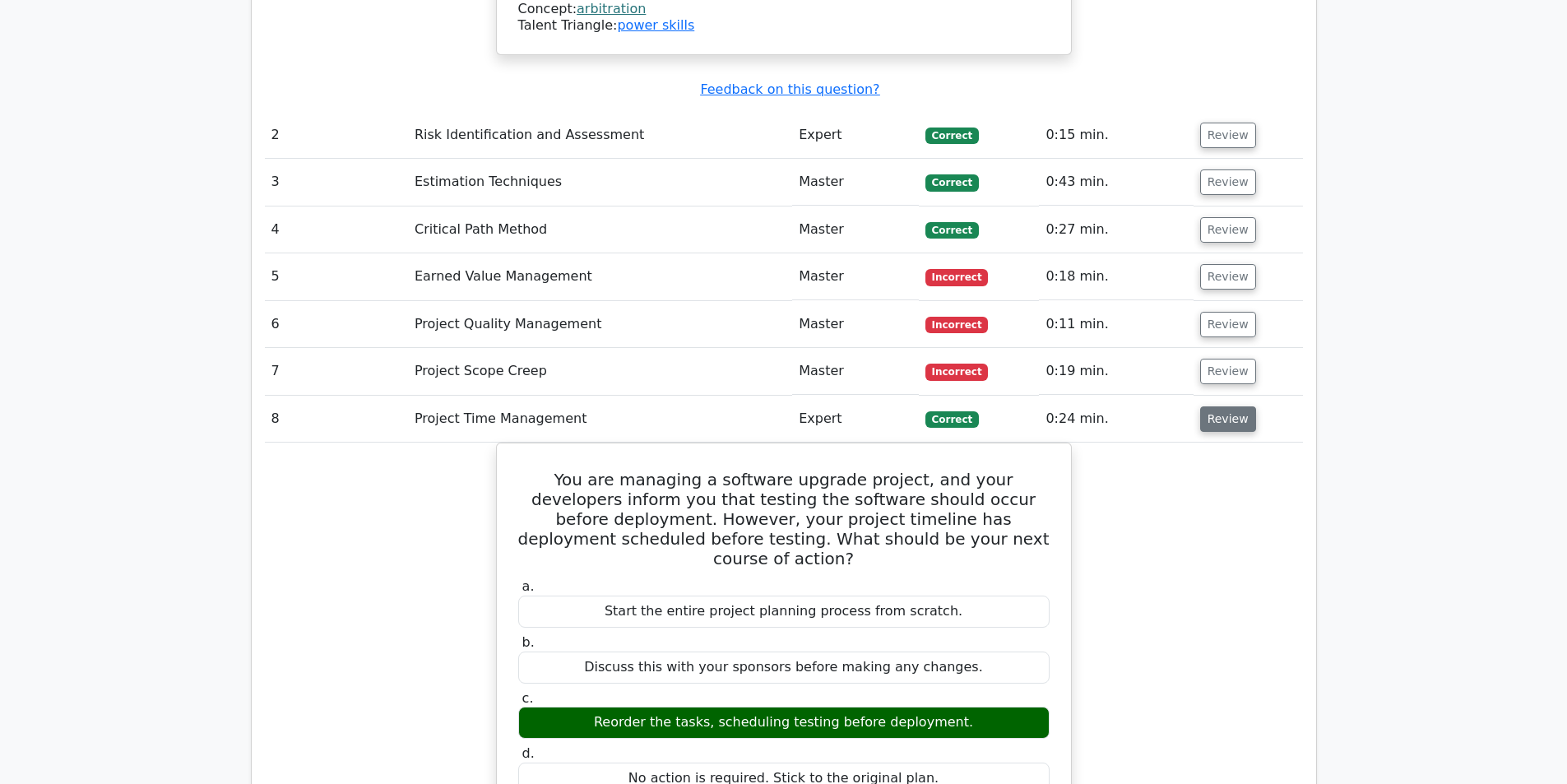
click at [1205, 406] on button "Review" at bounding box center [1228, 419] width 56 height 25
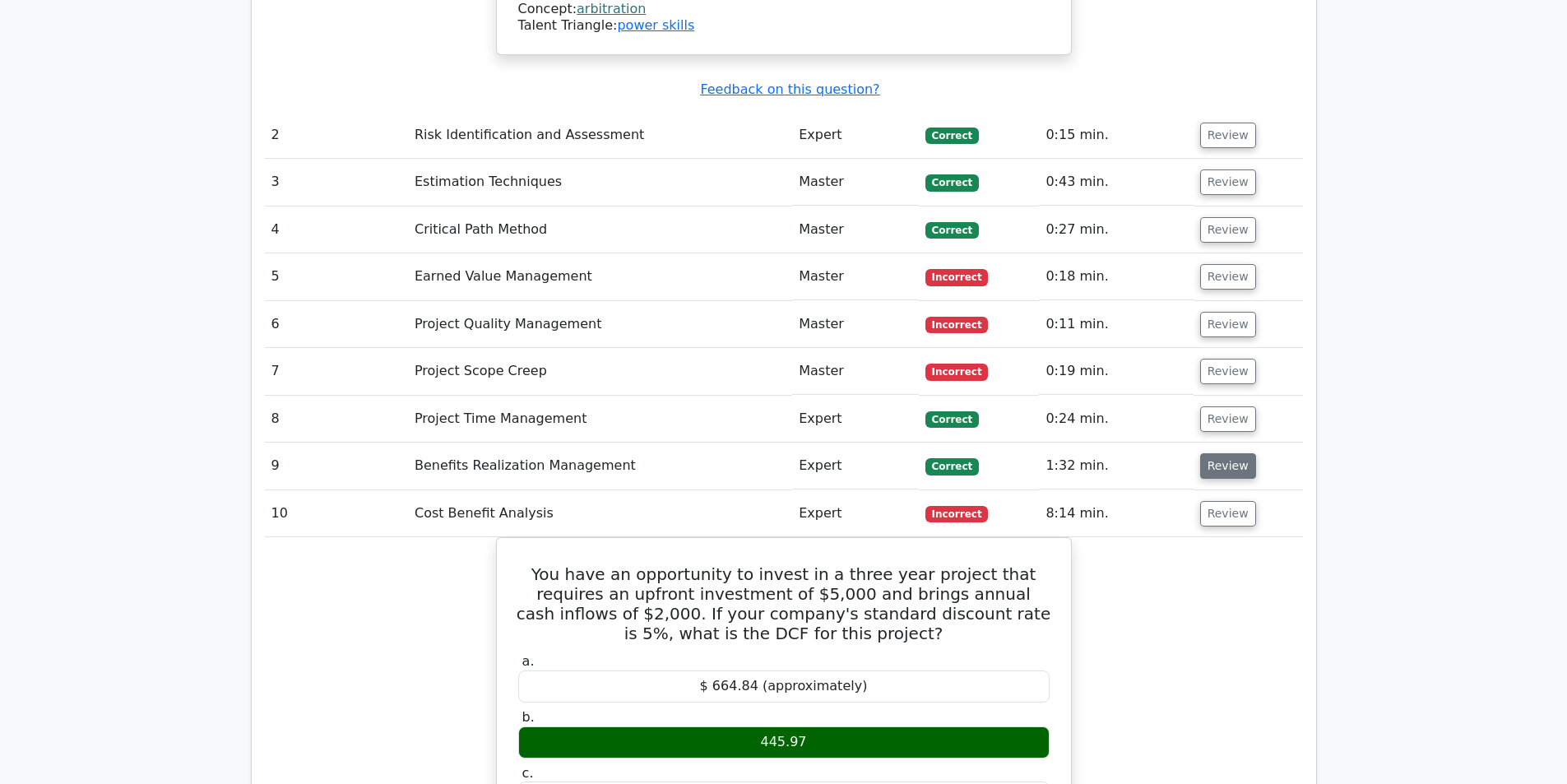
click at [1208, 453] on button "Review" at bounding box center [1228, 466] width 56 height 25
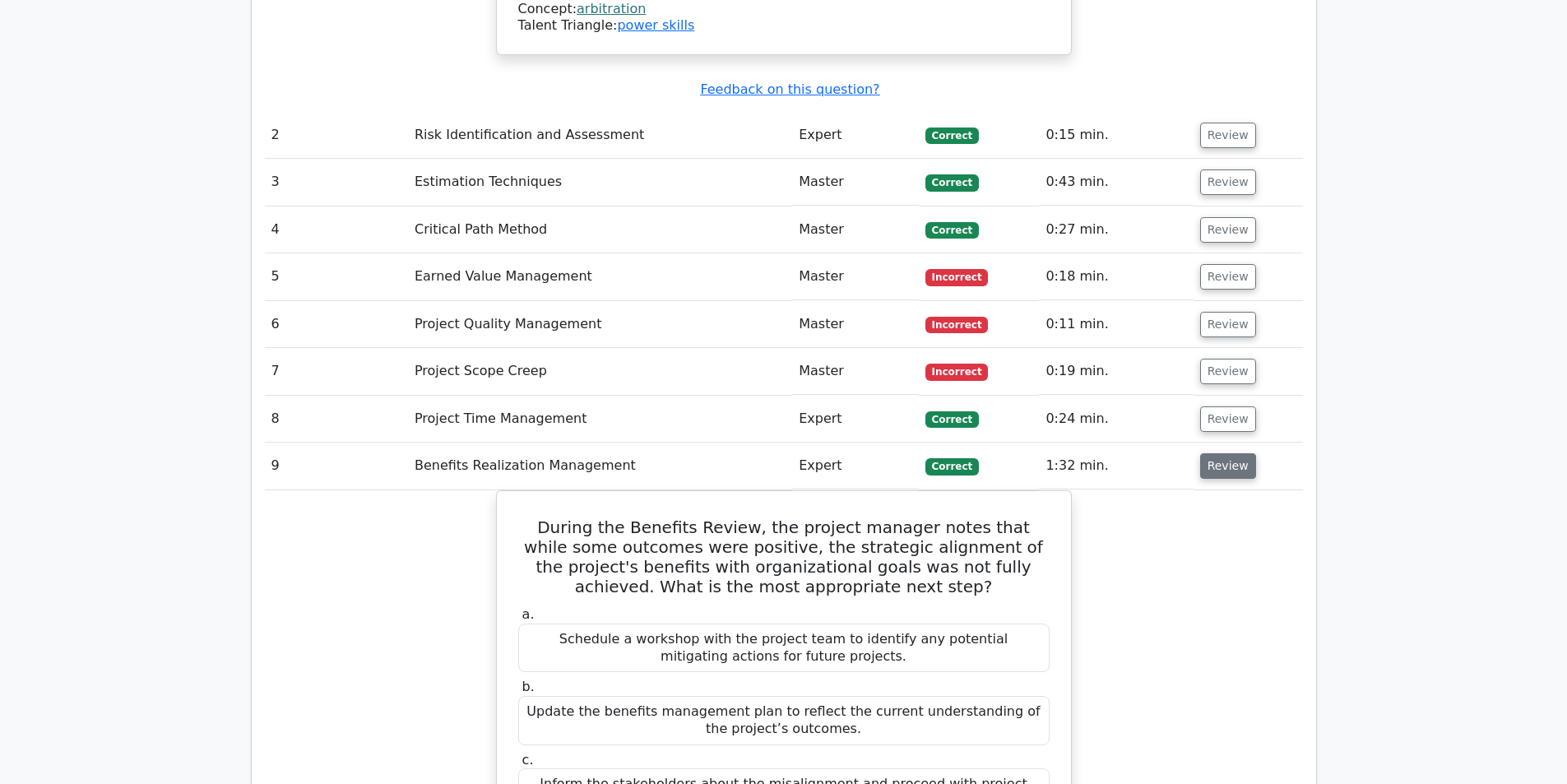
click at [1208, 453] on button "Review" at bounding box center [1228, 466] width 56 height 25
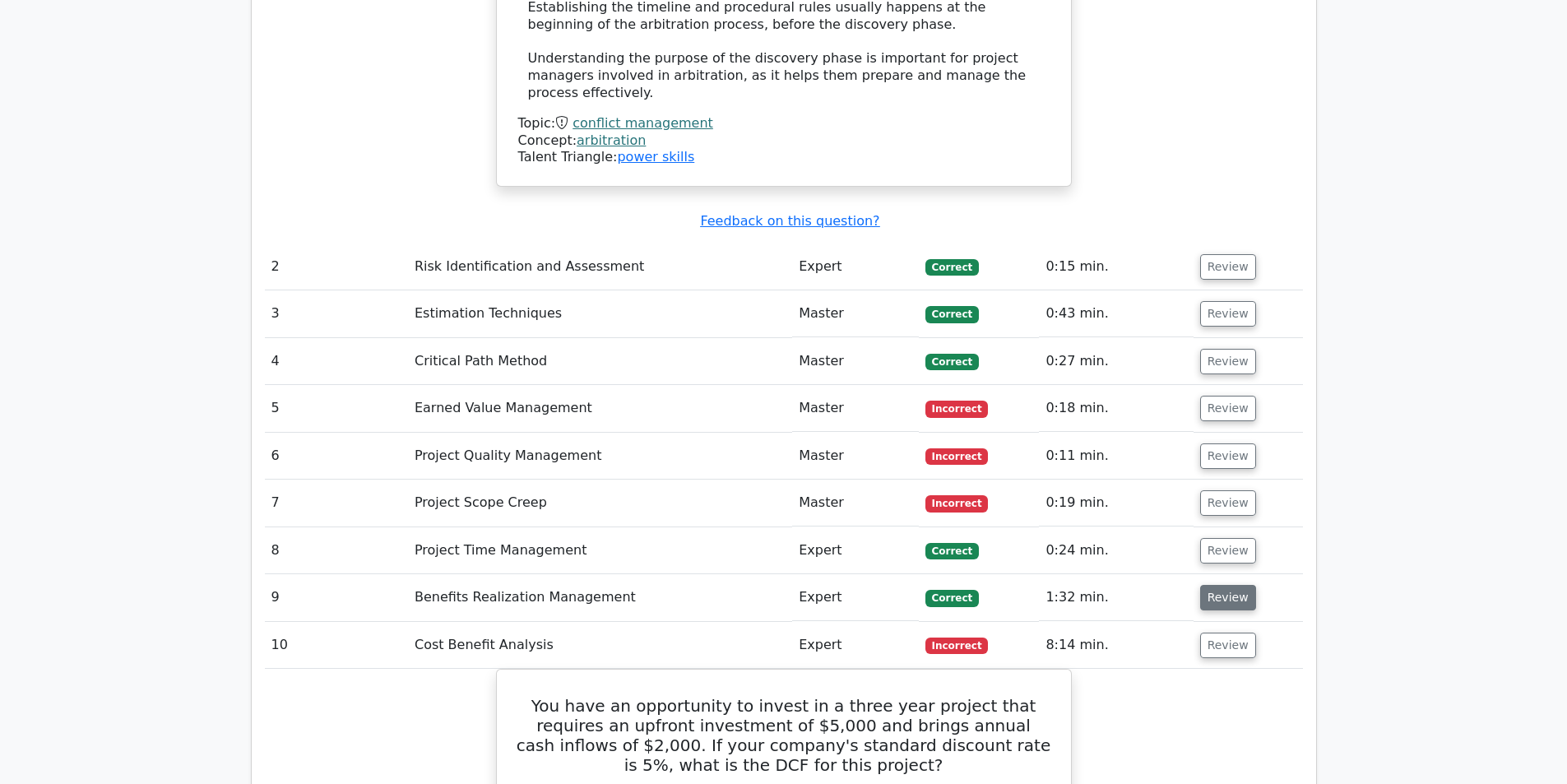
scroll to position [2302, 0]
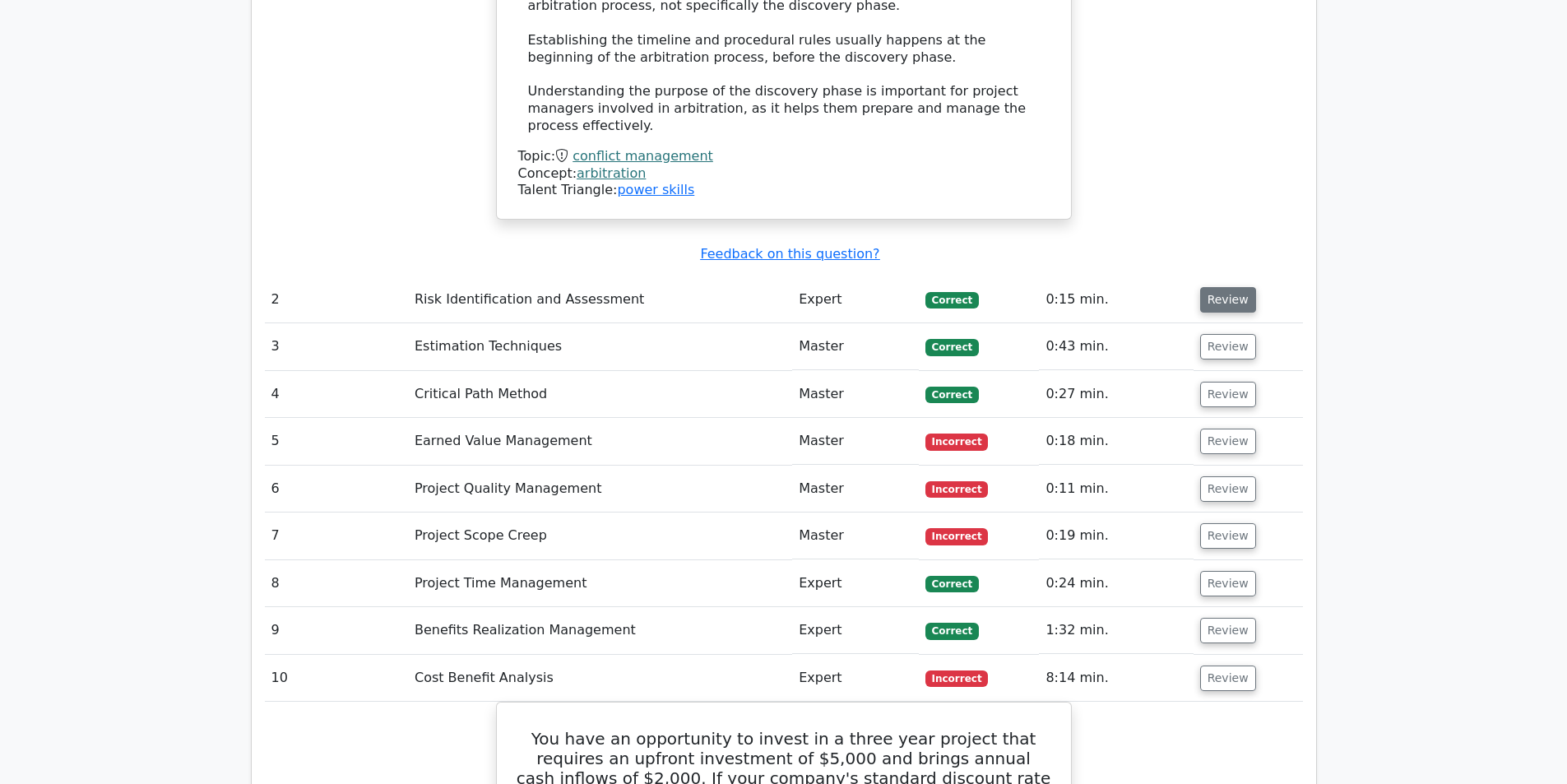
click at [1211, 287] on button "Review" at bounding box center [1228, 300] width 56 height 25
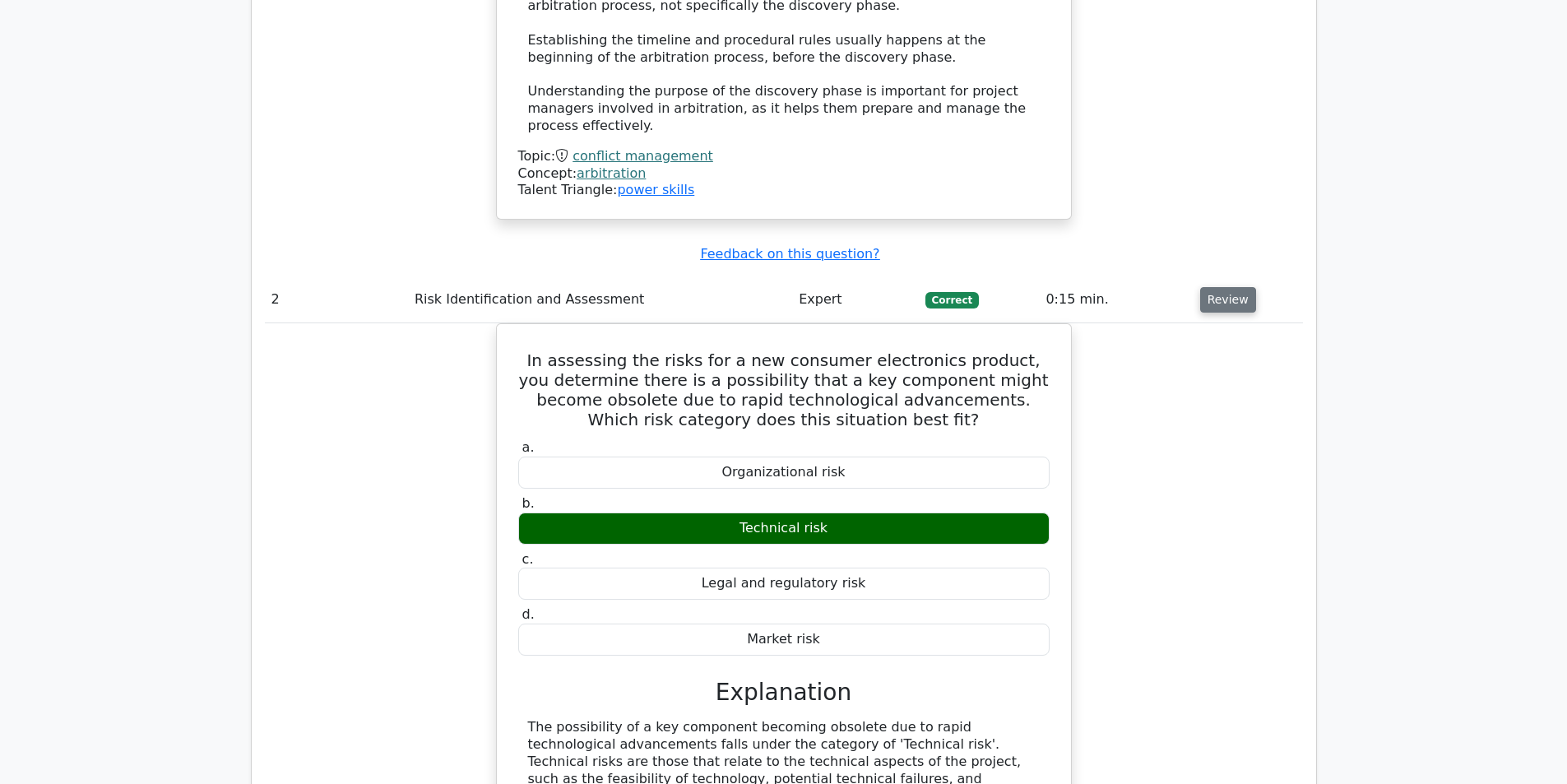
click at [1211, 287] on button "Review" at bounding box center [1228, 300] width 56 height 25
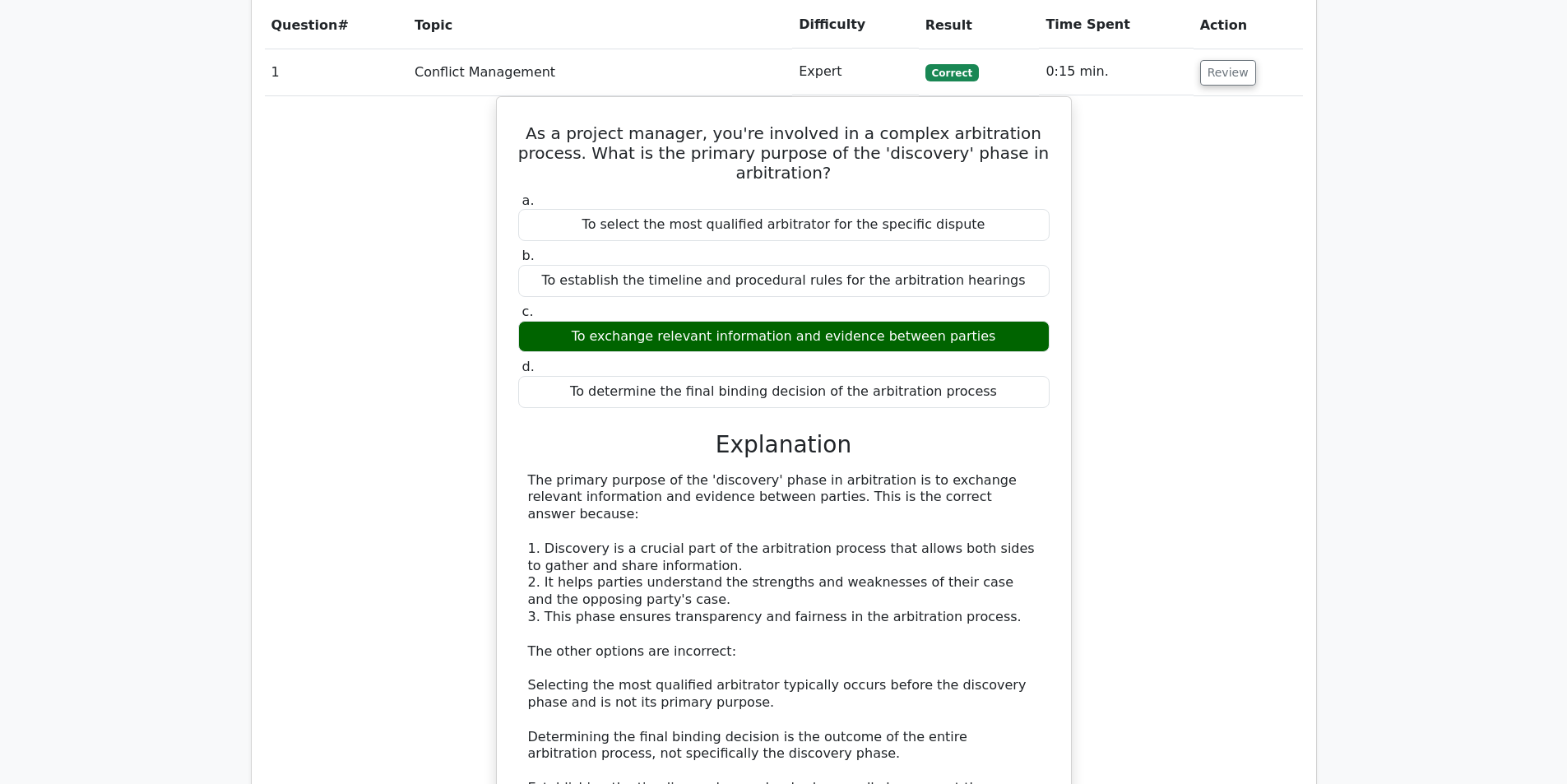
scroll to position [1398, 0]
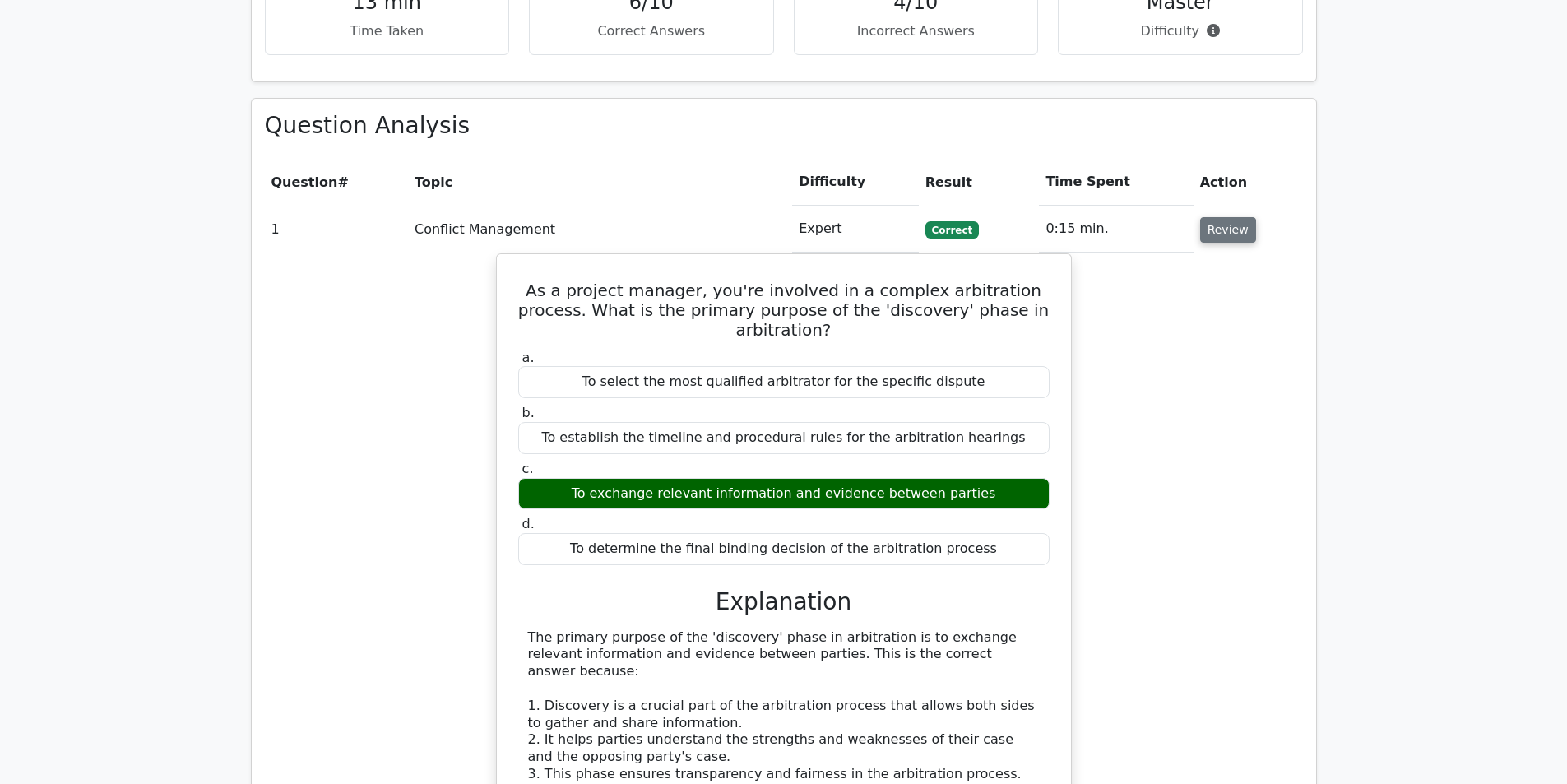
click at [1220, 217] on button "Review" at bounding box center [1228, 230] width 56 height 25
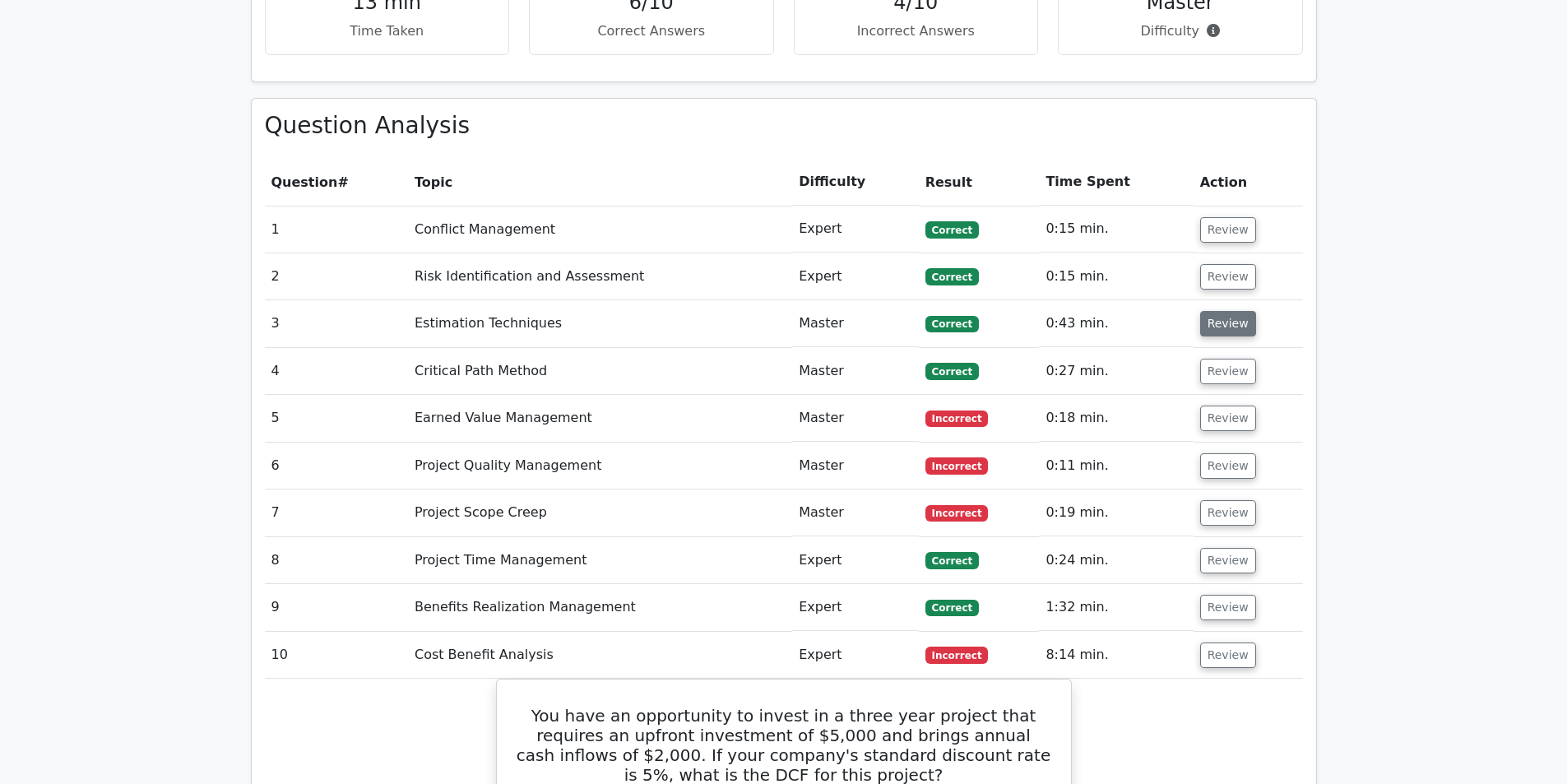
click at [1215, 311] on button "Review" at bounding box center [1228, 324] width 56 height 25
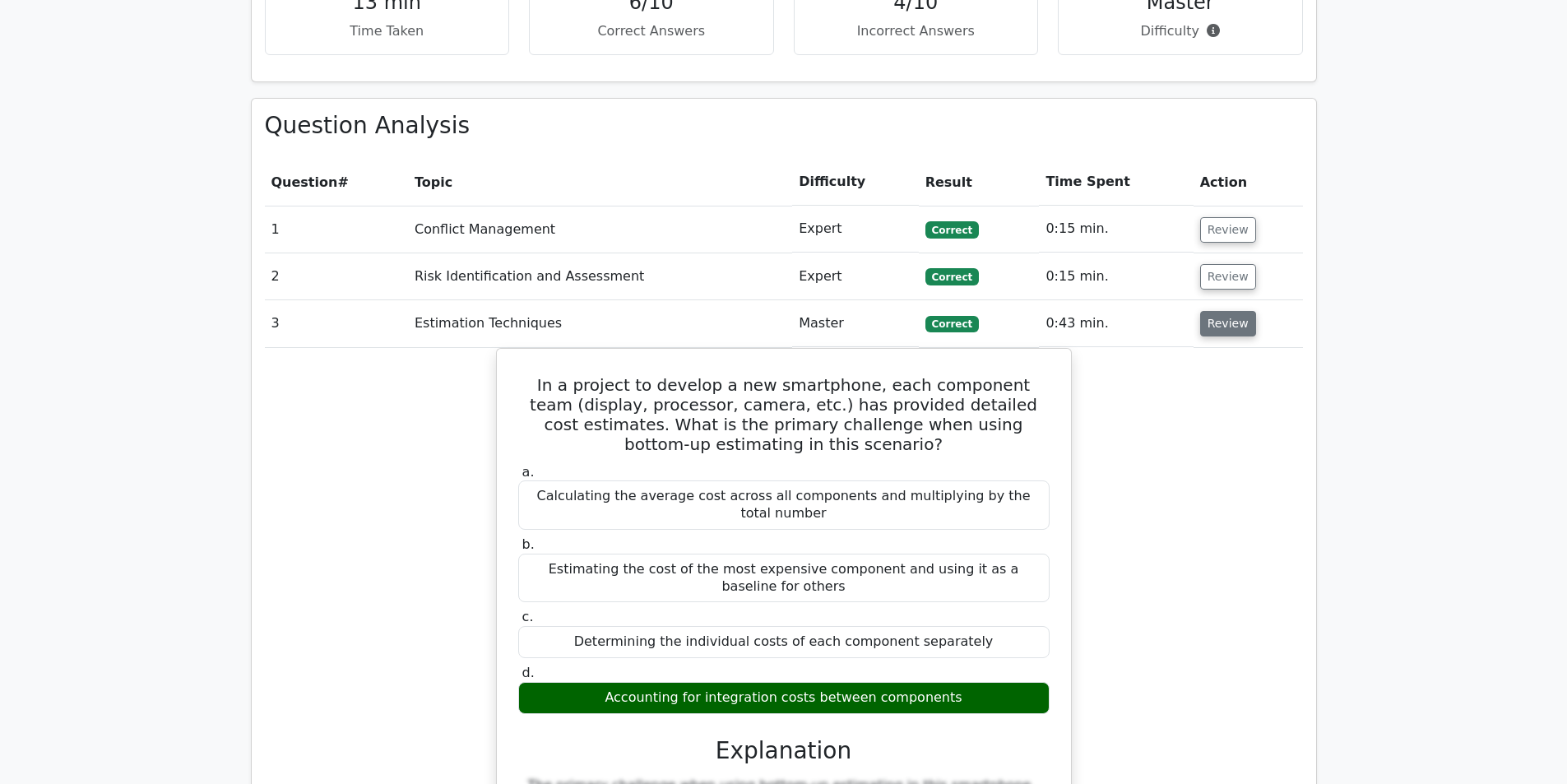
click at [1215, 311] on button "Review" at bounding box center [1228, 324] width 56 height 25
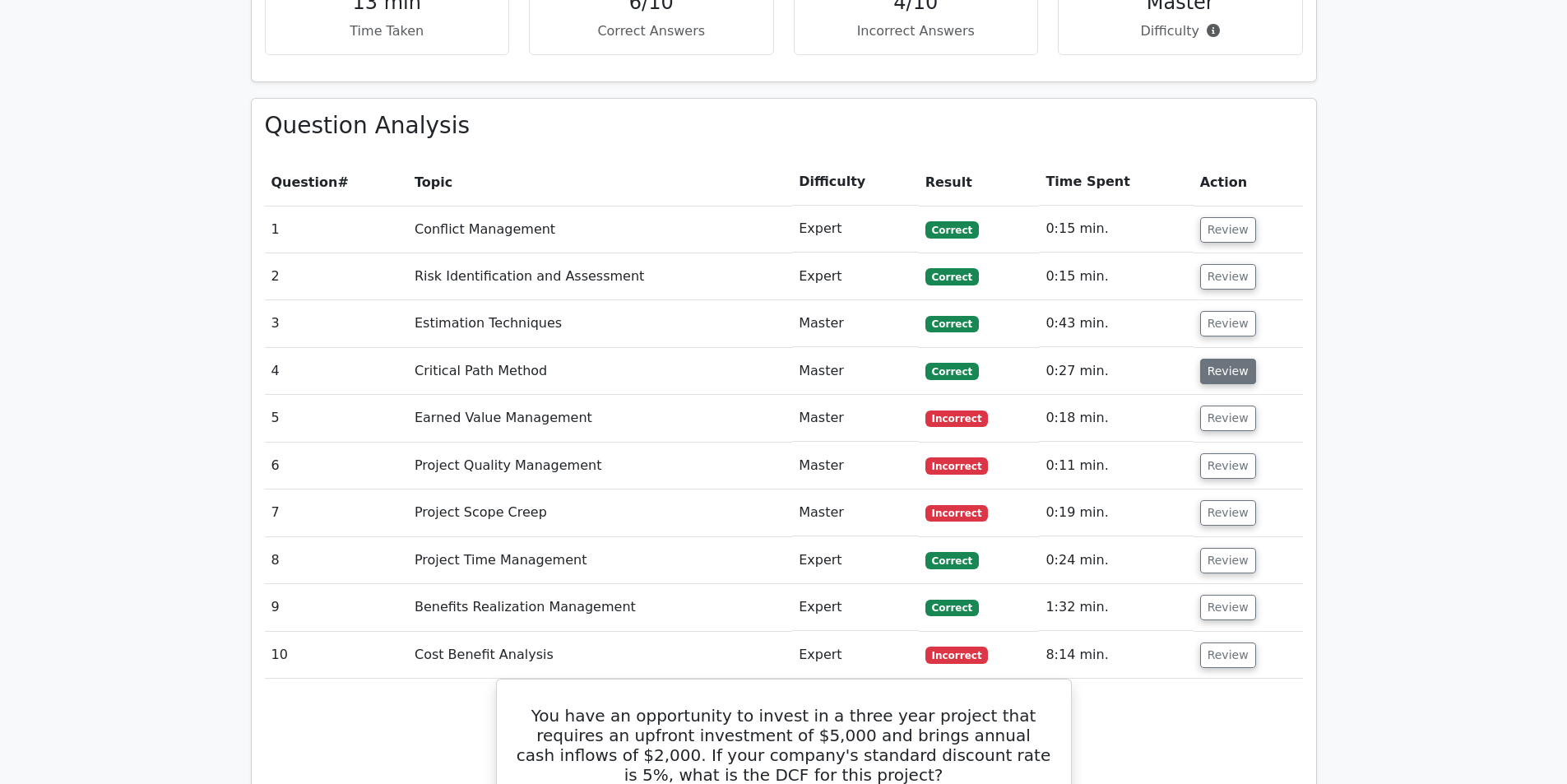
click at [1216, 358] on button "Review" at bounding box center [1228, 371] width 56 height 25
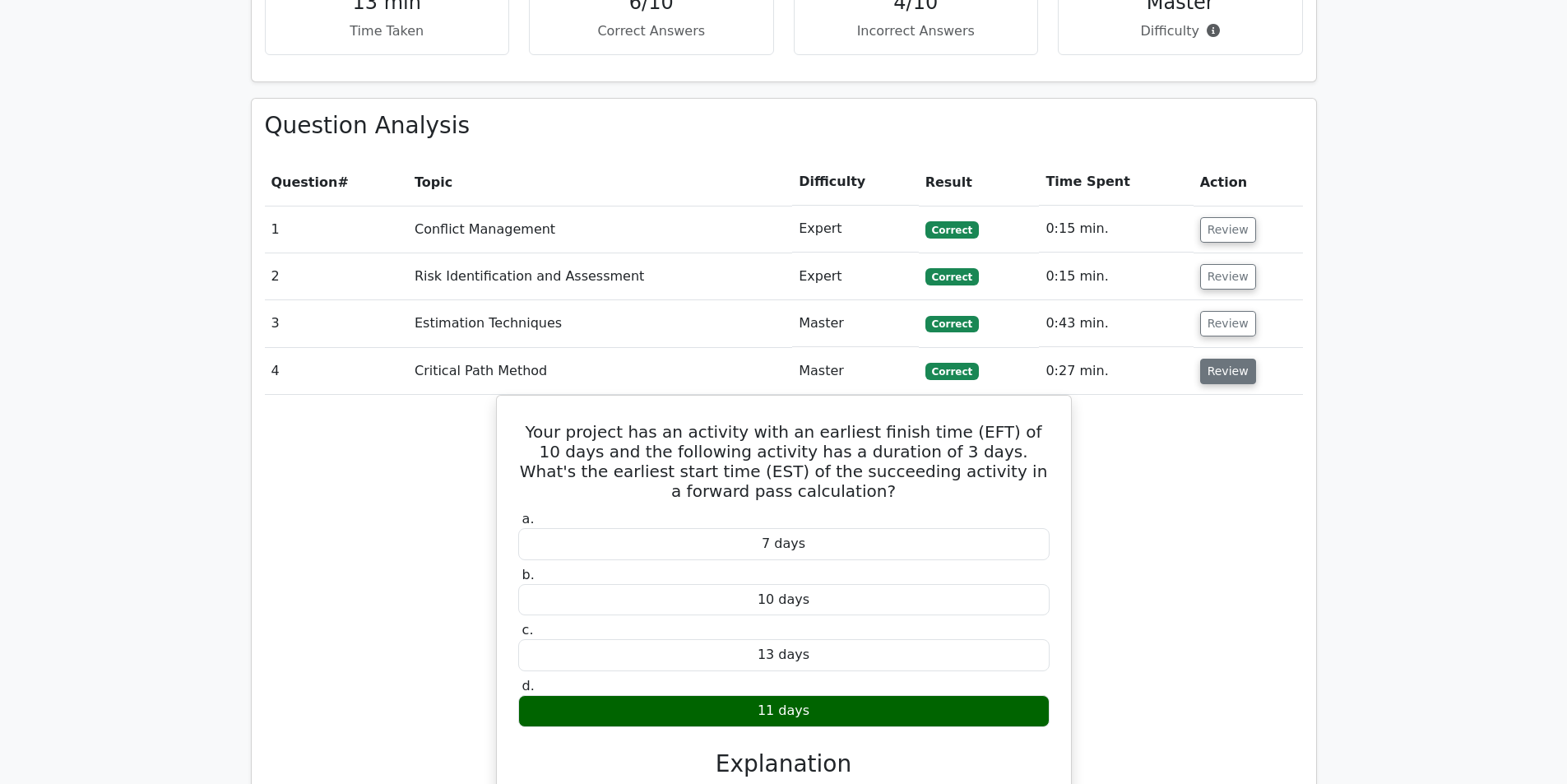
click at [1216, 358] on button "Review" at bounding box center [1228, 371] width 56 height 25
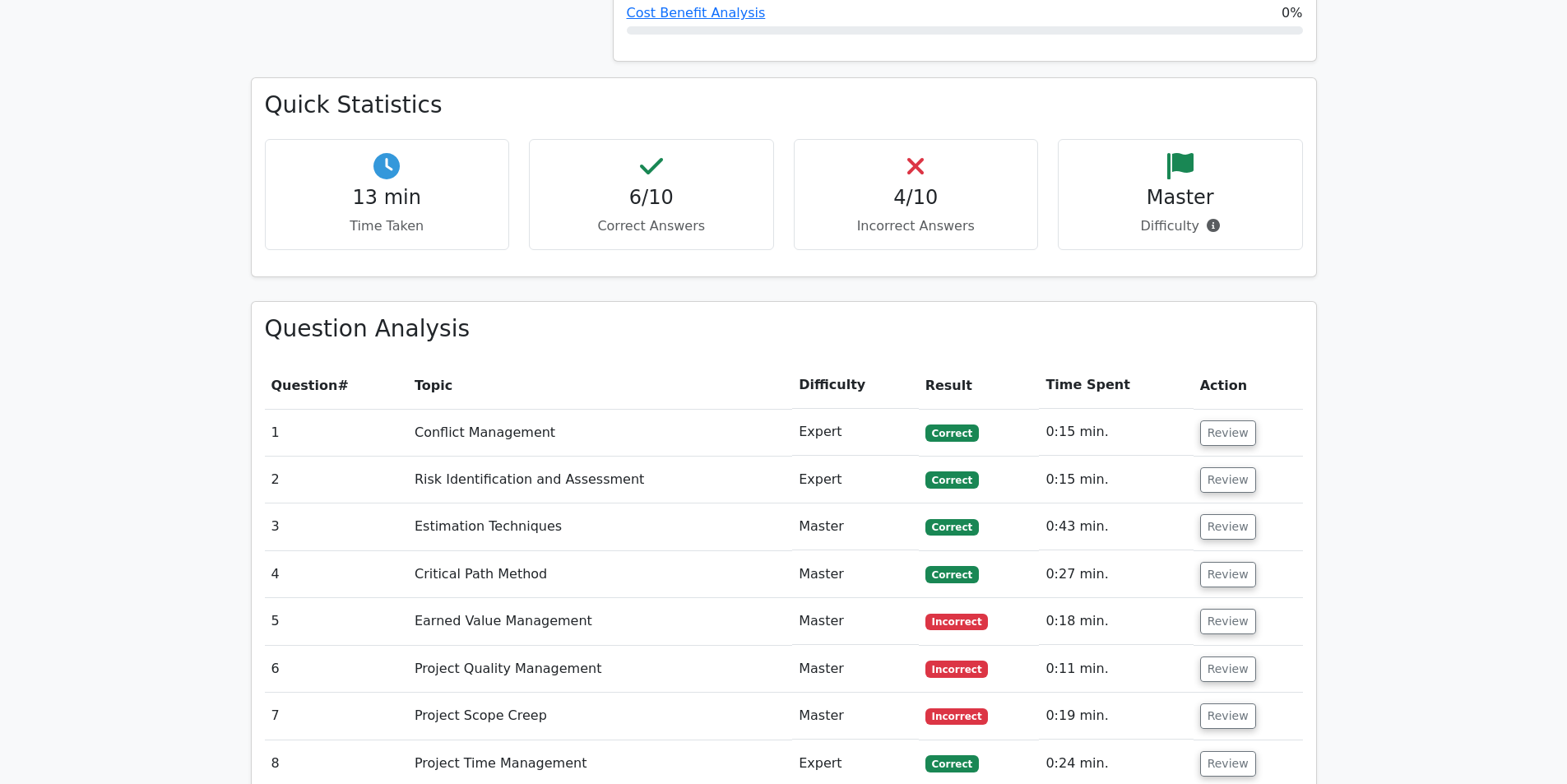
scroll to position [1069, 0]
